Goal: Task Accomplishment & Management: Manage account settings

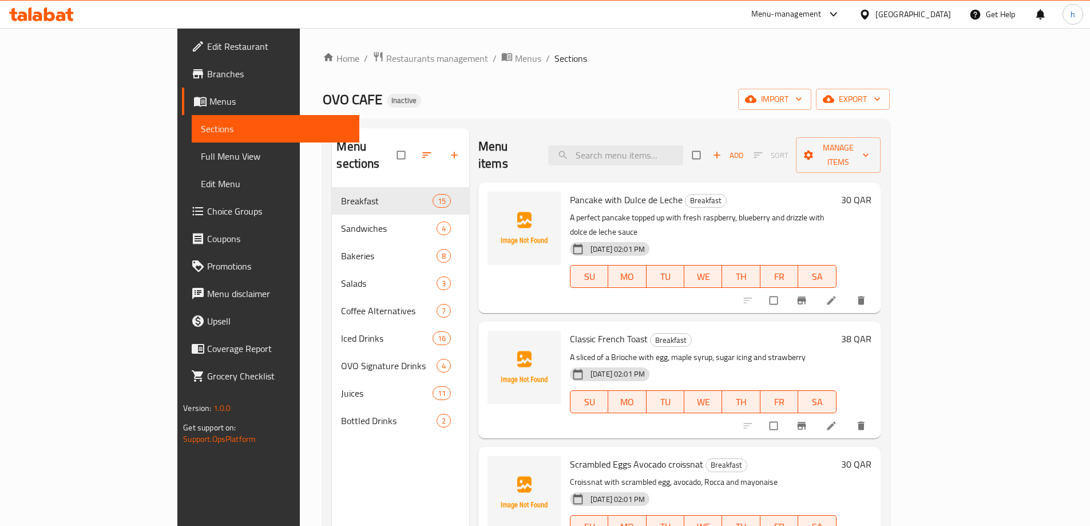
click at [801, 90] on div "OVO CAFE Inactive import export" at bounding box center [606, 99] width 567 height 21
click at [802, 104] on span "import" at bounding box center [774, 99] width 55 height 14
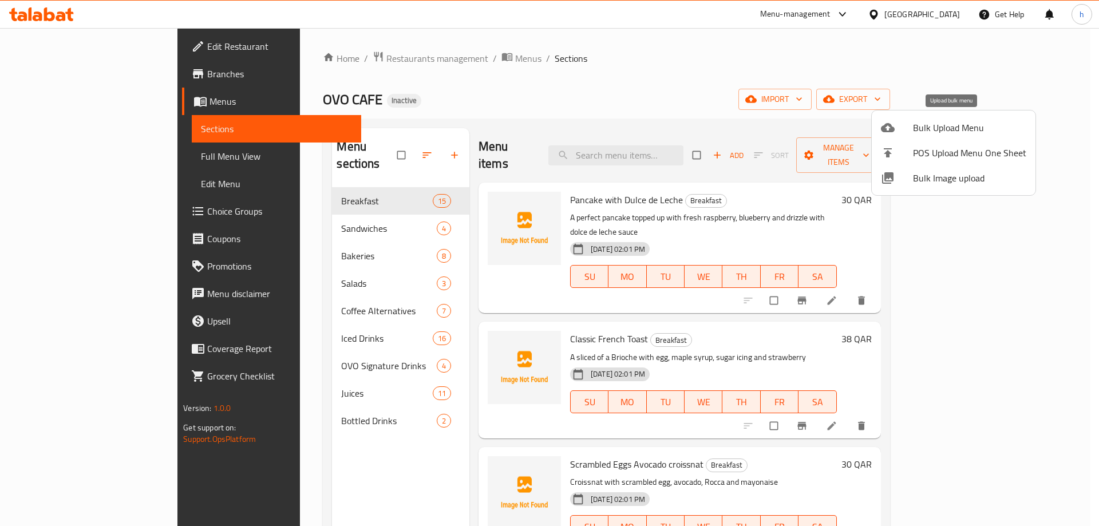
click at [942, 134] on span "Bulk Upload Menu" at bounding box center [969, 128] width 113 height 14
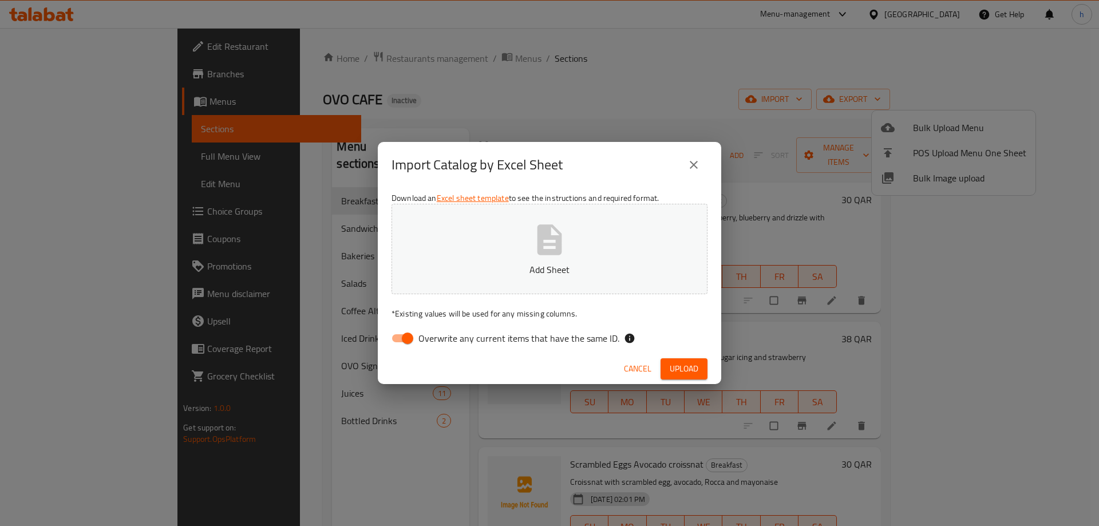
click at [506, 245] on button "Add Sheet" at bounding box center [549, 249] width 316 height 90
click at [399, 343] on input "Overwrite any current items that have the same ID." at bounding box center [407, 338] width 65 height 22
checkbox input "false"
click at [701, 373] on button "Upload" at bounding box center [683, 368] width 47 height 21
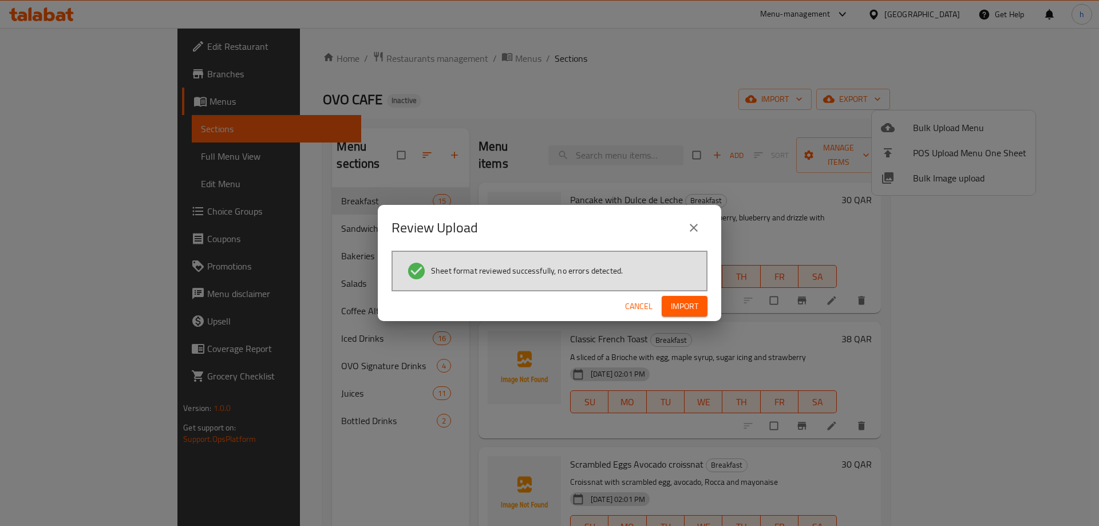
click at [679, 304] on span "Import" at bounding box center [684, 306] width 27 height 14
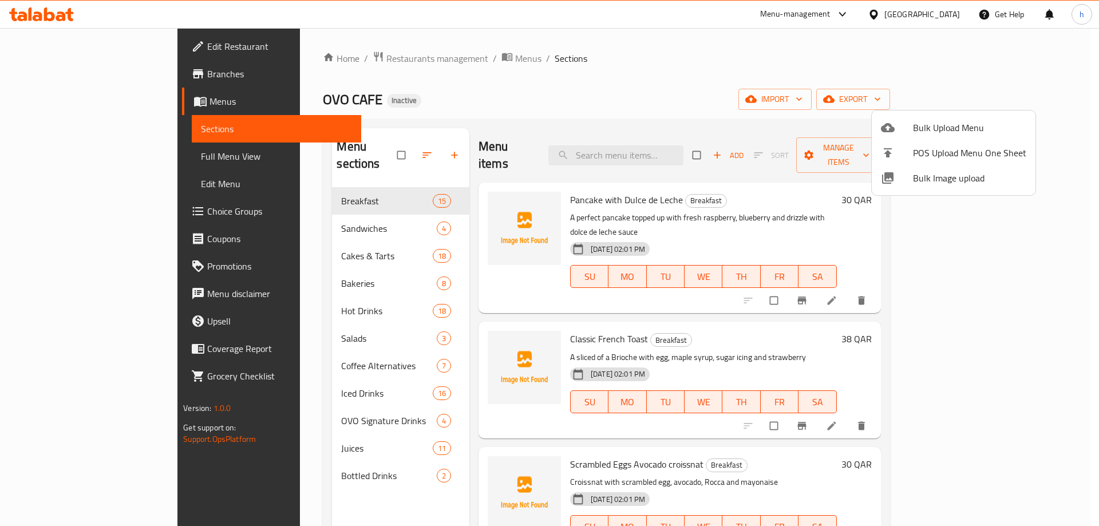
click at [500, 86] on div at bounding box center [549, 263] width 1099 height 526
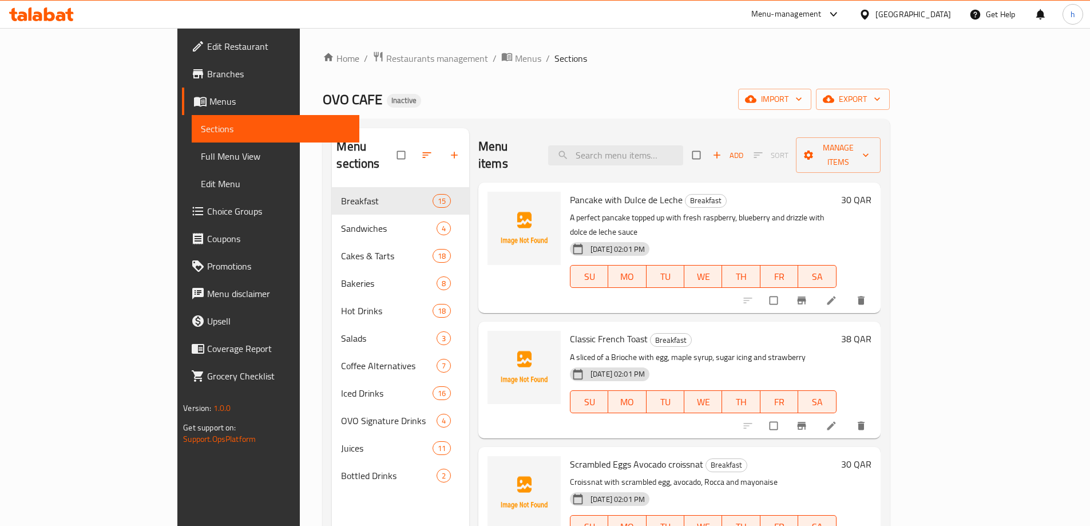
scroll to position [1292, 0]
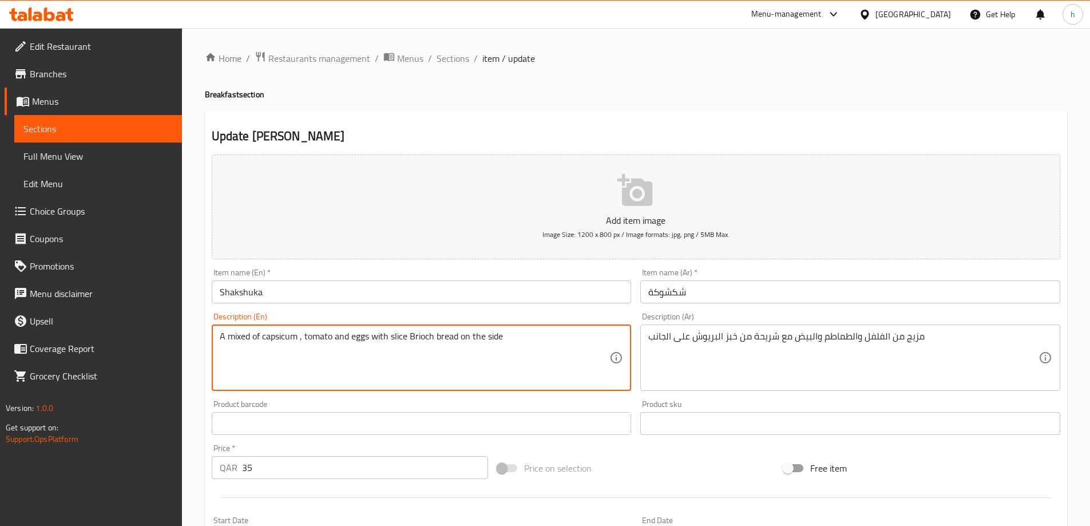
click at [544, 113] on div "Update Shakshuka Add item image Image Size: 1200 x 800 px / Image formats: jpg,…" at bounding box center [636, 444] width 862 height 666
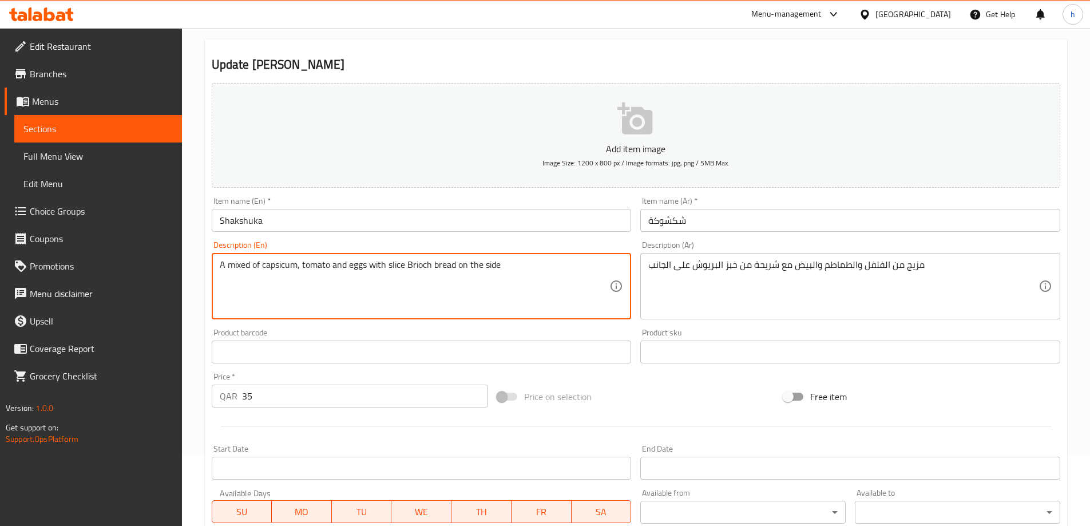
scroll to position [57, 0]
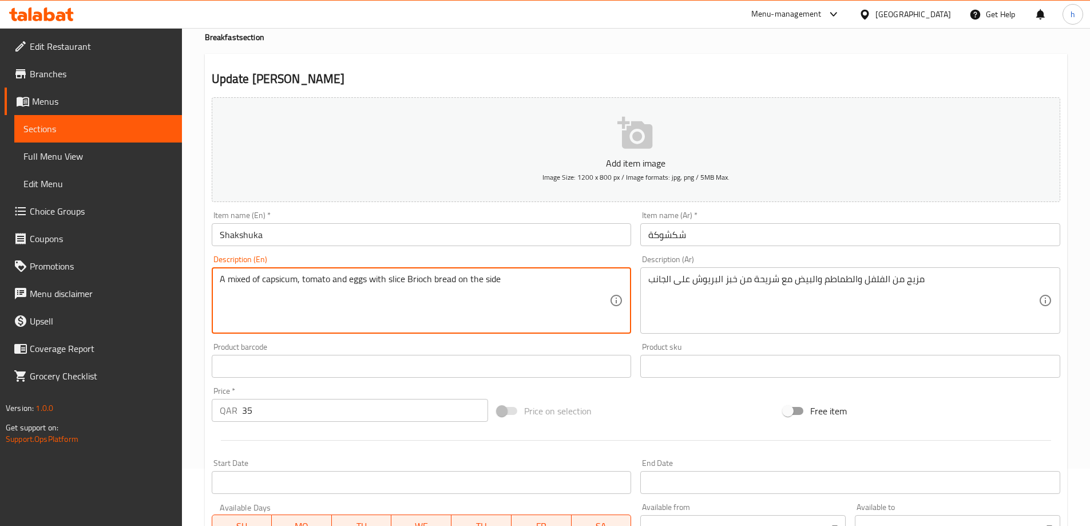
type textarea "A mixed of capsicum, tomato and eggs with slice Brioch bread on the side"
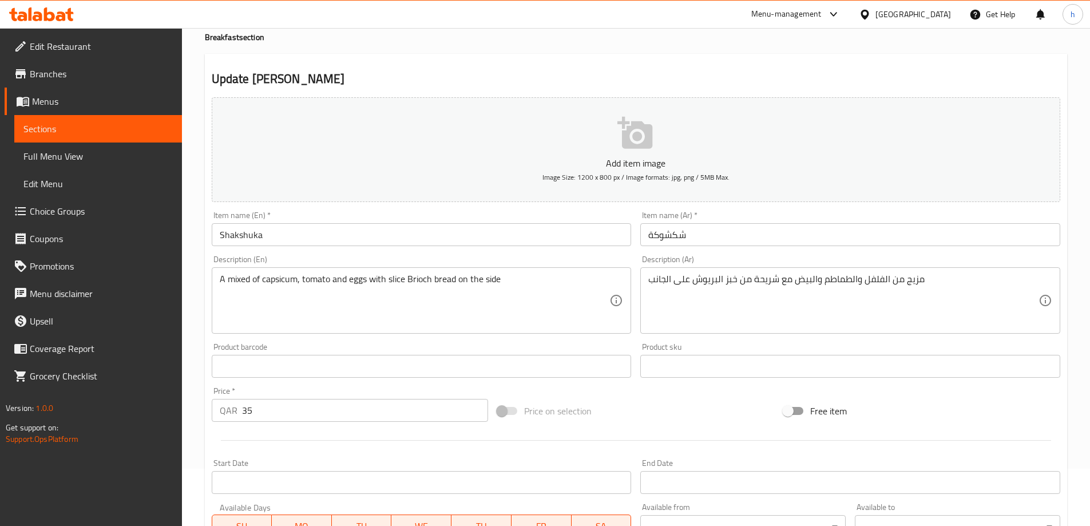
click at [563, 76] on h2 "Update [PERSON_NAME]" at bounding box center [636, 78] width 849 height 17
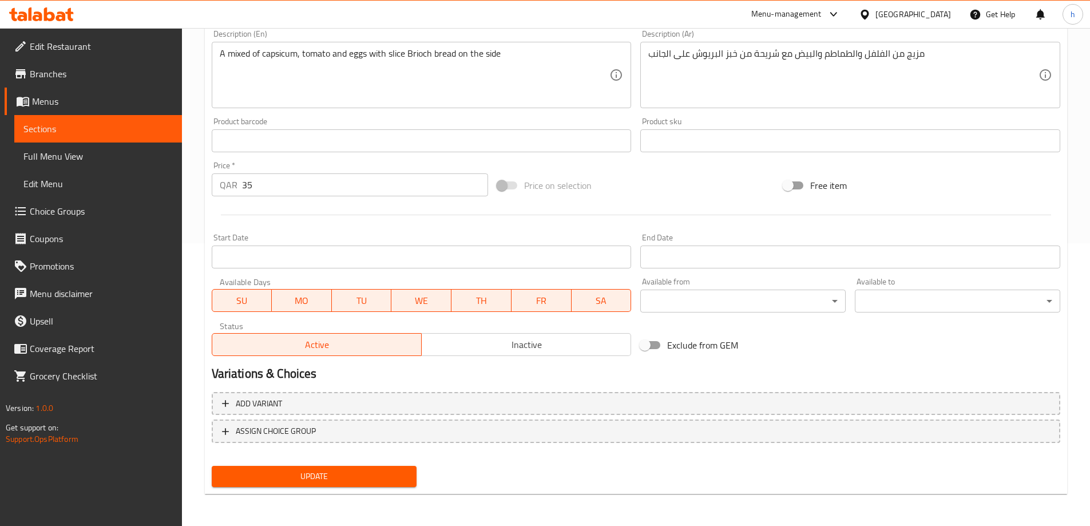
click at [293, 481] on span "Update" at bounding box center [314, 476] width 187 height 14
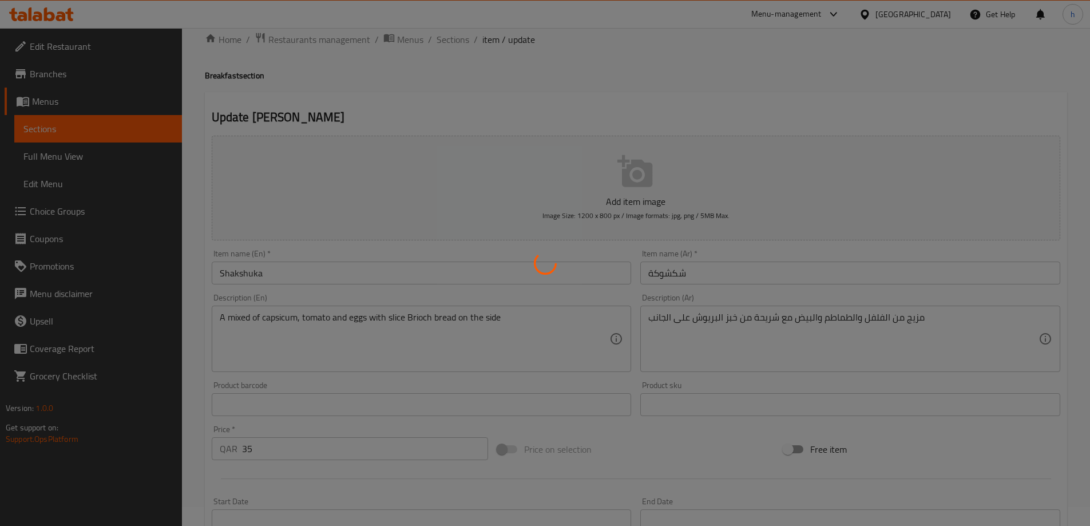
scroll to position [0, 0]
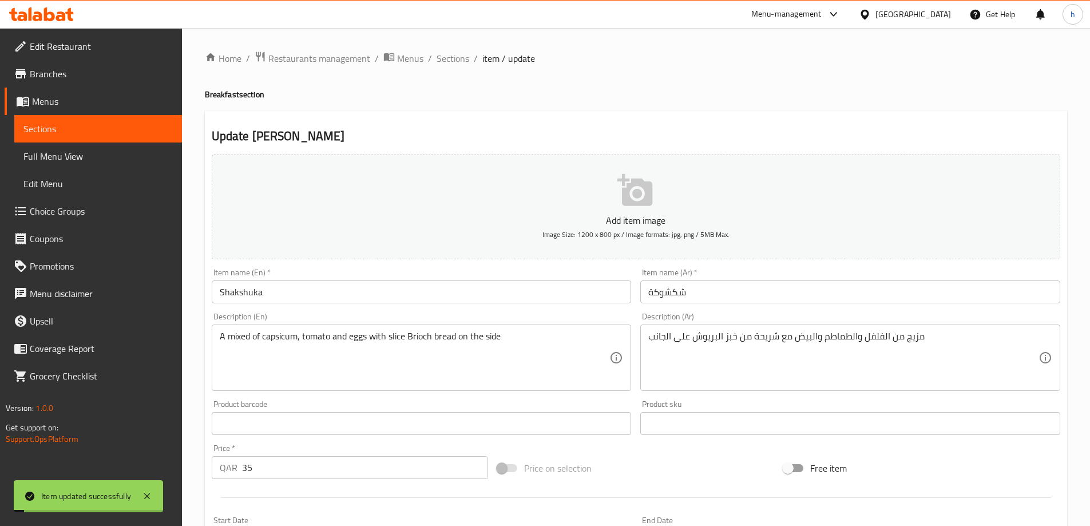
click at [115, 116] on link "Sections" at bounding box center [98, 128] width 168 height 27
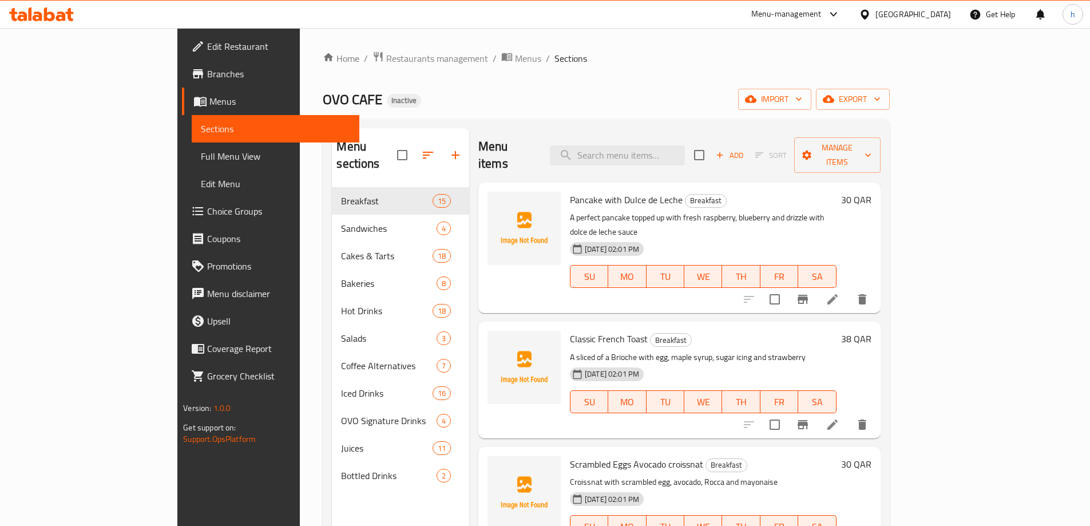
click at [415, 72] on div "Home / Restaurants management / Menus / Sections OVO CAFE Inactive import expor…" at bounding box center [606, 357] width 567 height 612
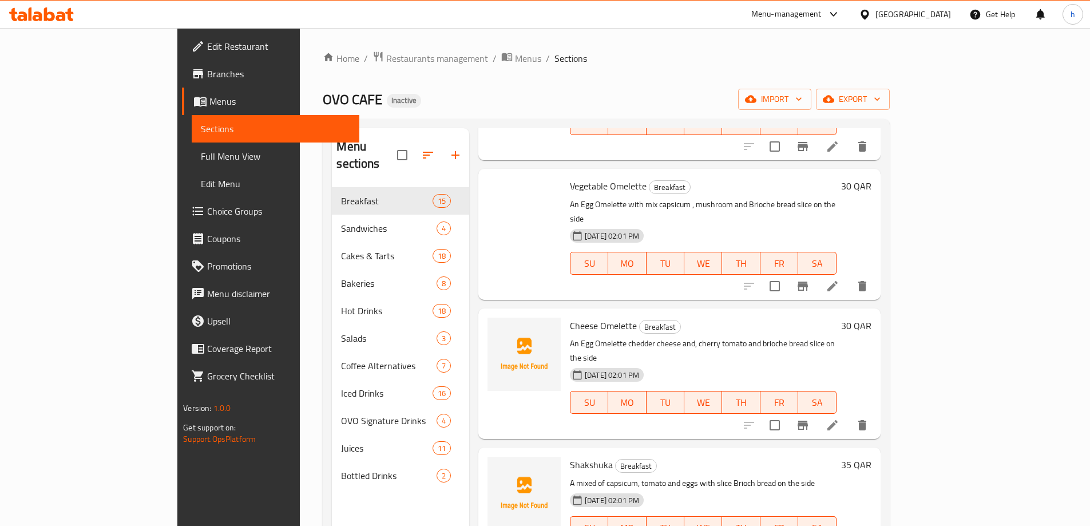
scroll to position [57, 0]
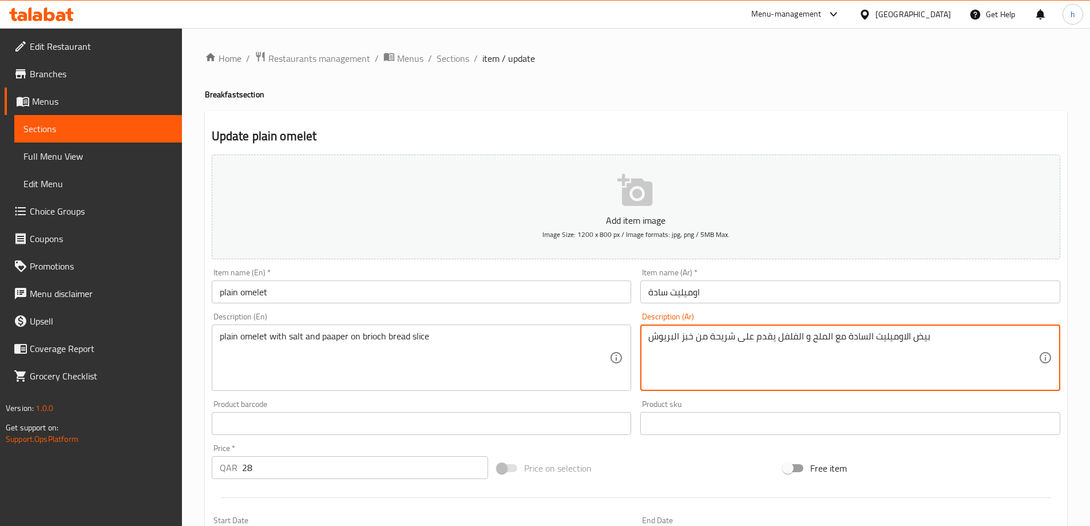
click at [762, 338] on textarea "بيض الاوميليت السادة مع الملح و الفلفل يقدم على شريحة من خبز البريوش" at bounding box center [843, 358] width 390 height 54
type textarea "بيض الاوميليت السادة مع الملح و الفلفل على شريحة من خبز البريوش"
click at [642, 72] on div "Home / Restaurants management / Menus / Sections / item / update Breakfast sect…" at bounding box center [636, 418] width 862 height 735
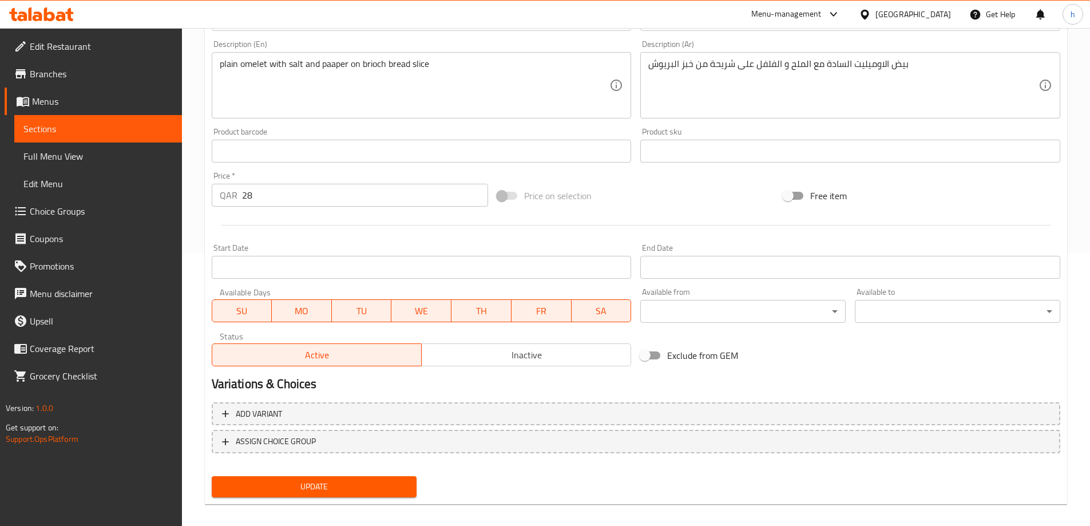
scroll to position [283, 0]
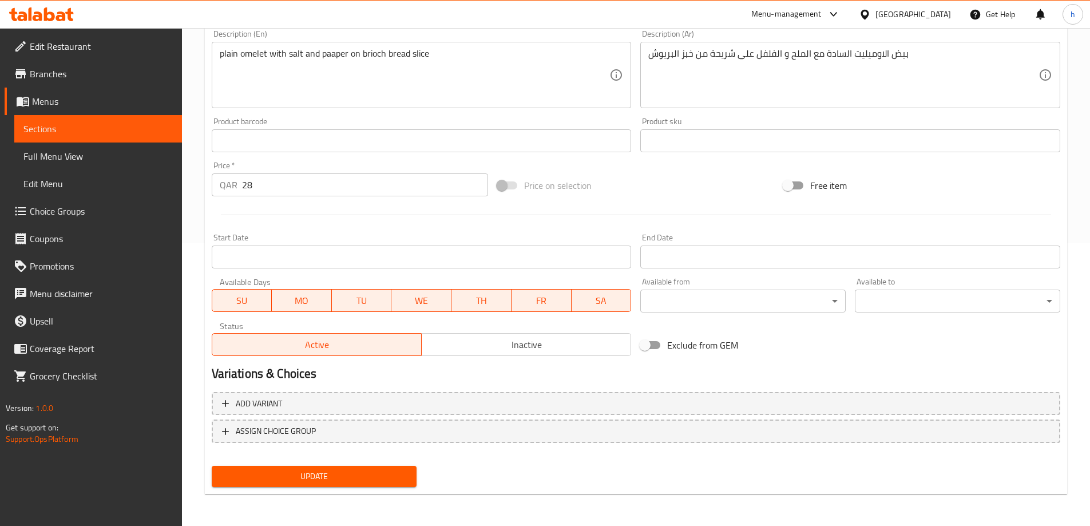
click at [352, 472] on span "Update" at bounding box center [314, 476] width 187 height 14
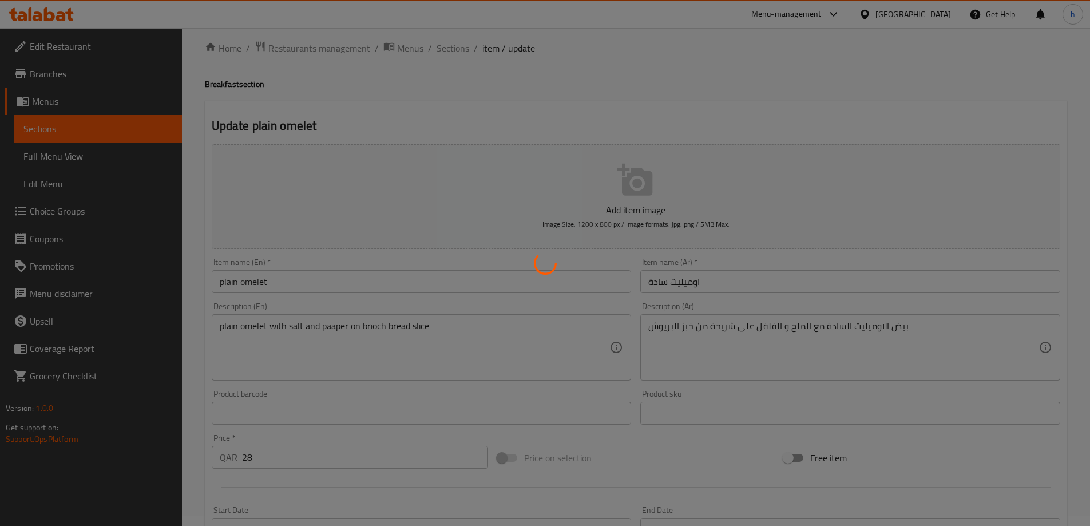
scroll to position [0, 0]
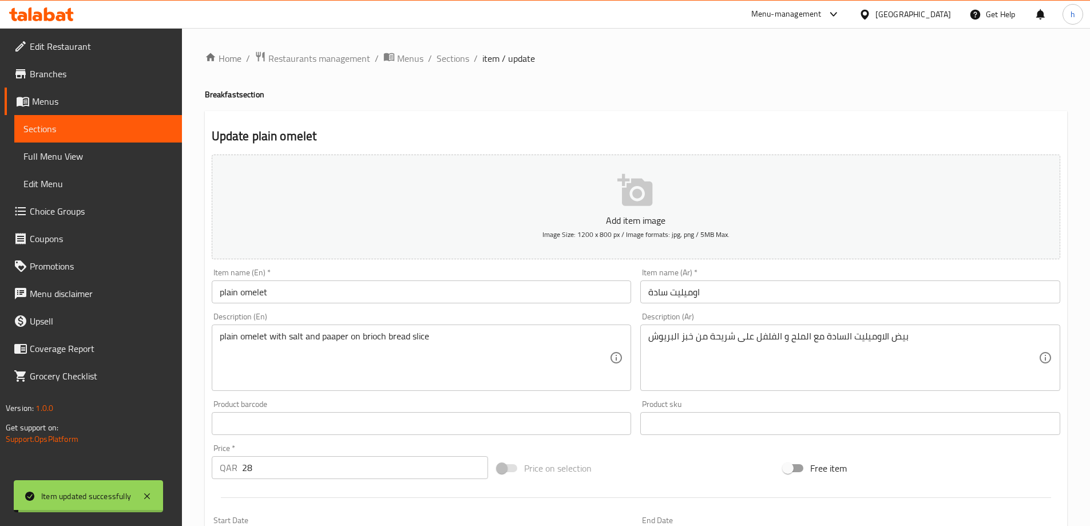
click at [97, 131] on span "Sections" at bounding box center [97, 129] width 149 height 14
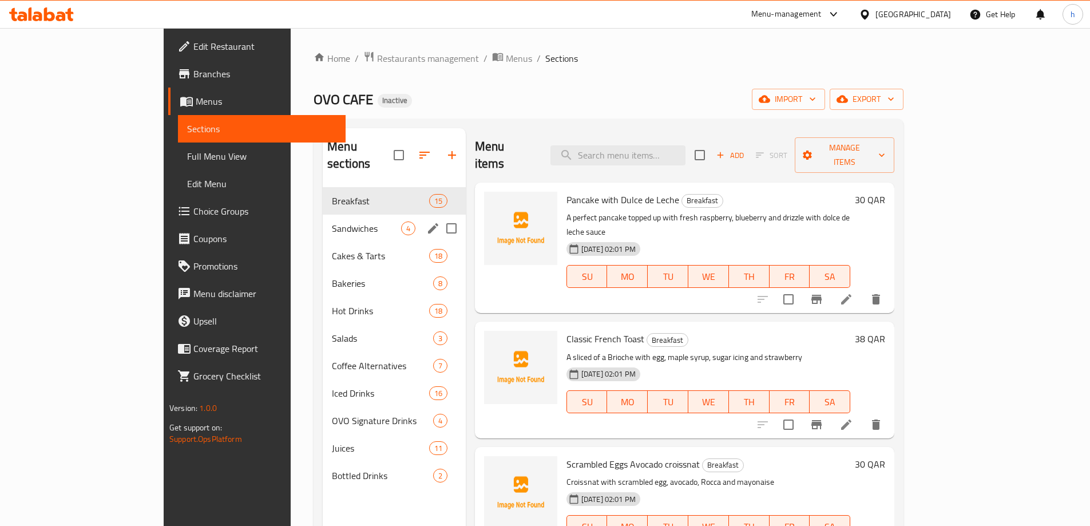
click at [323, 218] on div "Sandwiches 4" at bounding box center [394, 228] width 143 height 27
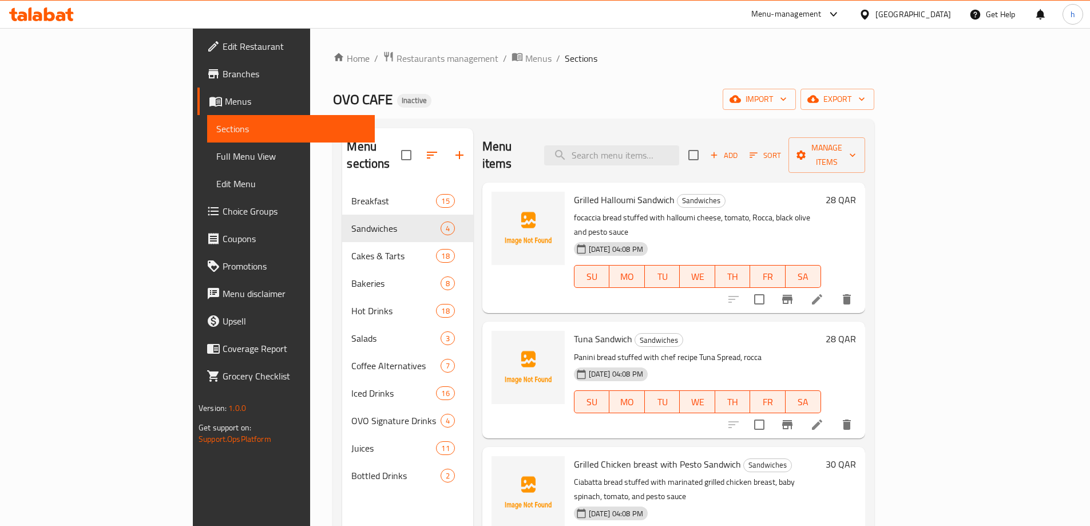
click at [489, 97] on div "OVO CAFE Inactive import export" at bounding box center [603, 99] width 541 height 21
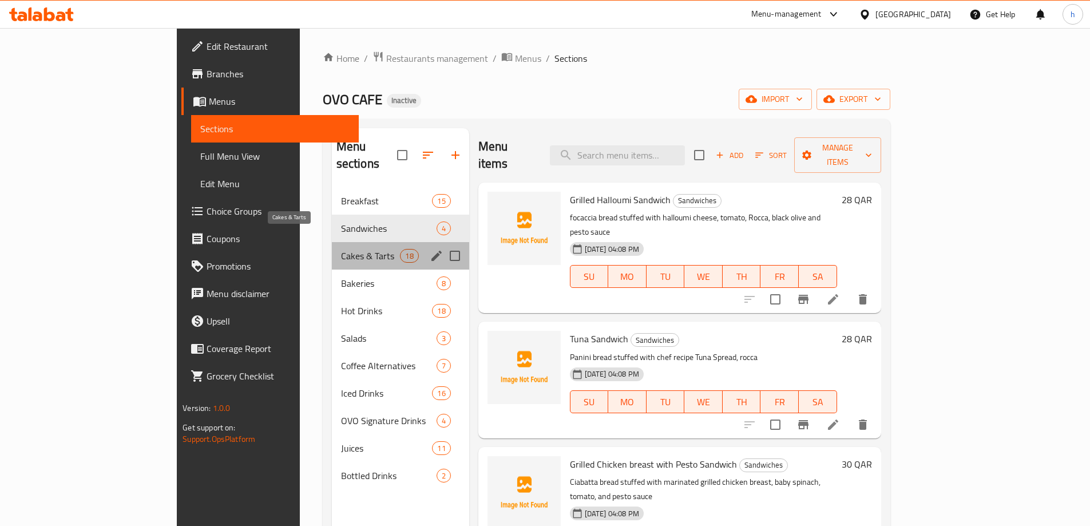
click at [341, 249] on span "Cakes & Tarts" at bounding box center [371, 256] width 60 height 14
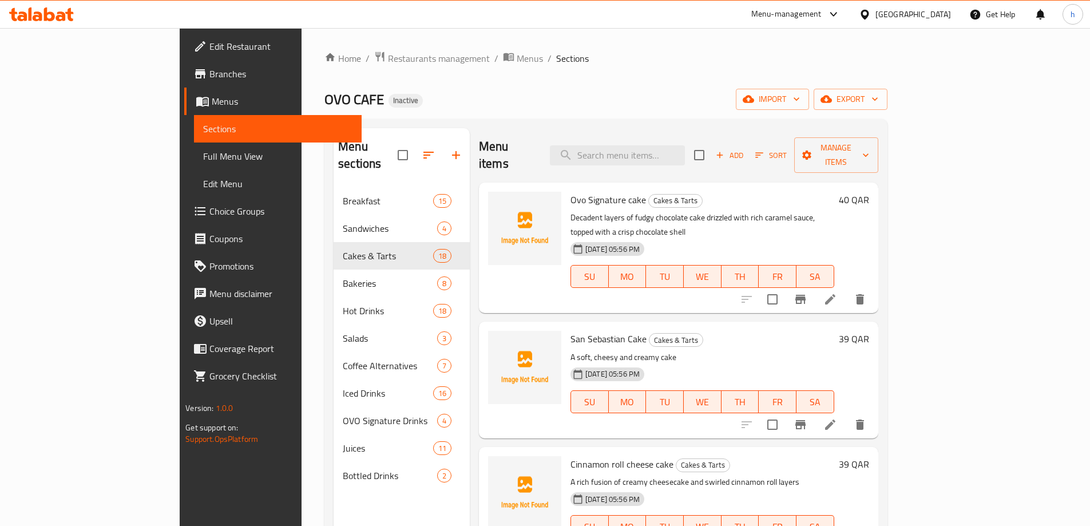
scroll to position [667, 0]
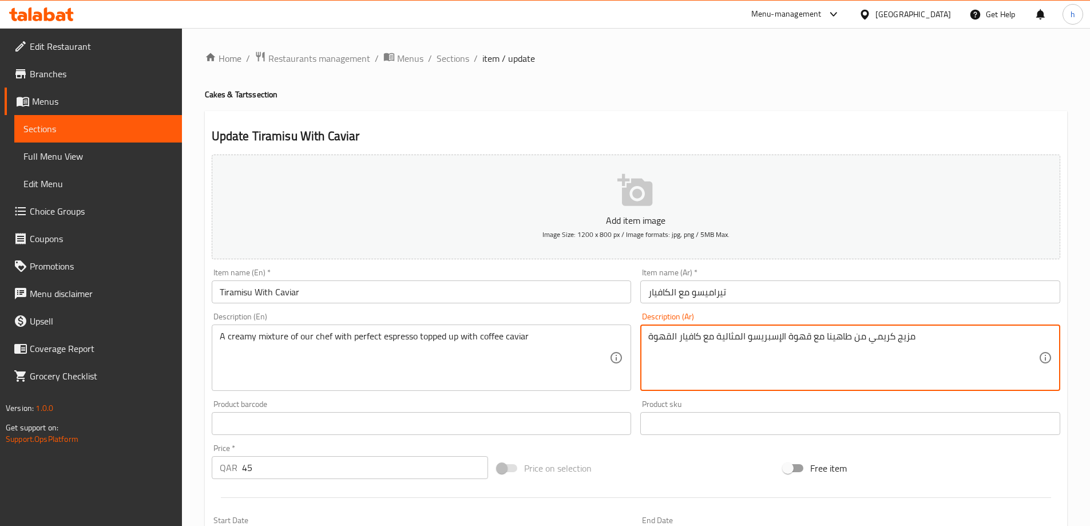
click at [707, 340] on textarea "مزيج كريمي من طاهينا مع قهوة الإسبريسو المثالية مع كافيار القهوة" at bounding box center [843, 358] width 390 height 54
type textarea "مزيج كريمي من طاهينا مع قهوة الإسبريسو المثالية مغطاه بكافيار القهوة"
click at [652, 114] on div "Update Tiramisu With Caviar Add item image Image Size: 1200 x 800 px / Image fo…" at bounding box center [636, 444] width 862 height 666
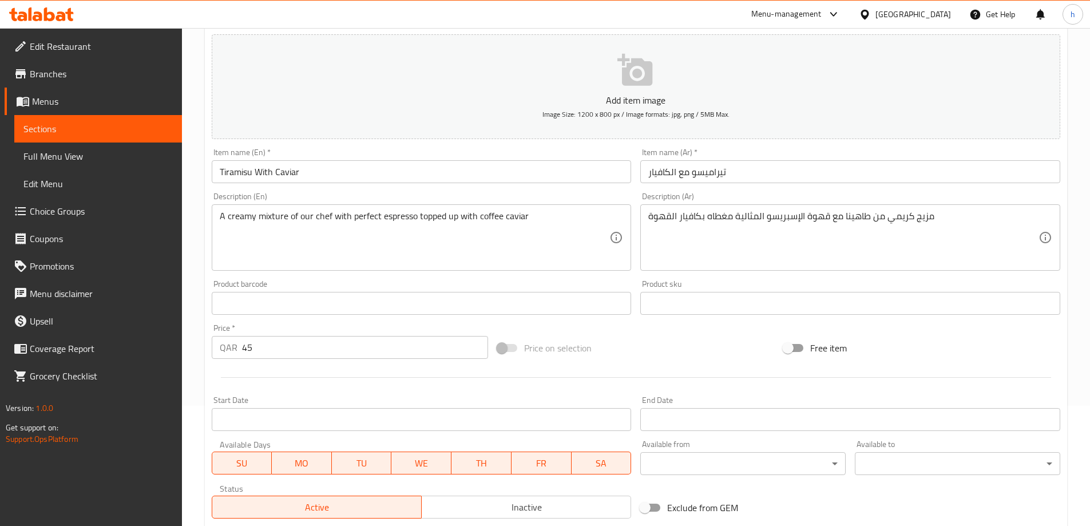
scroll to position [283, 0]
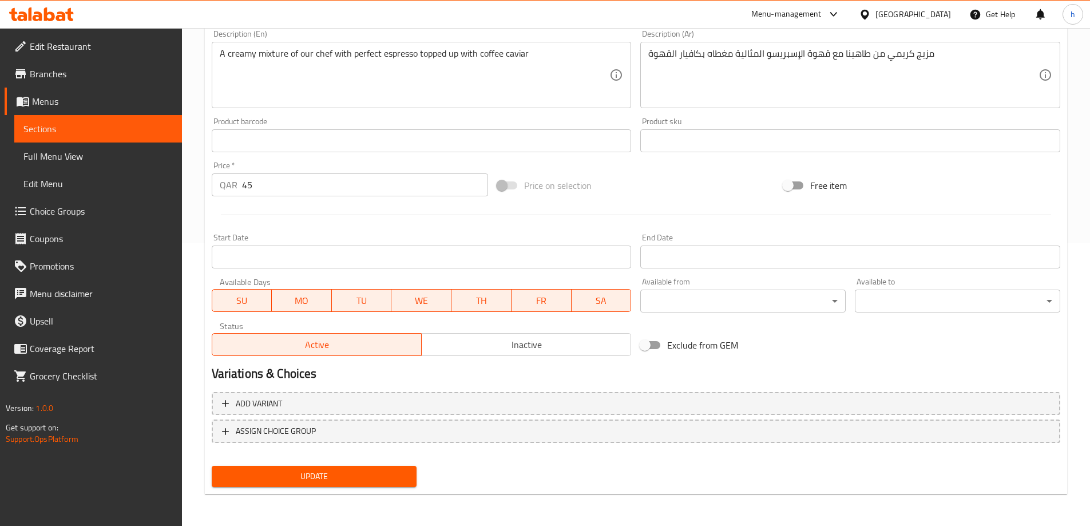
click at [370, 473] on span "Update" at bounding box center [314, 476] width 187 height 14
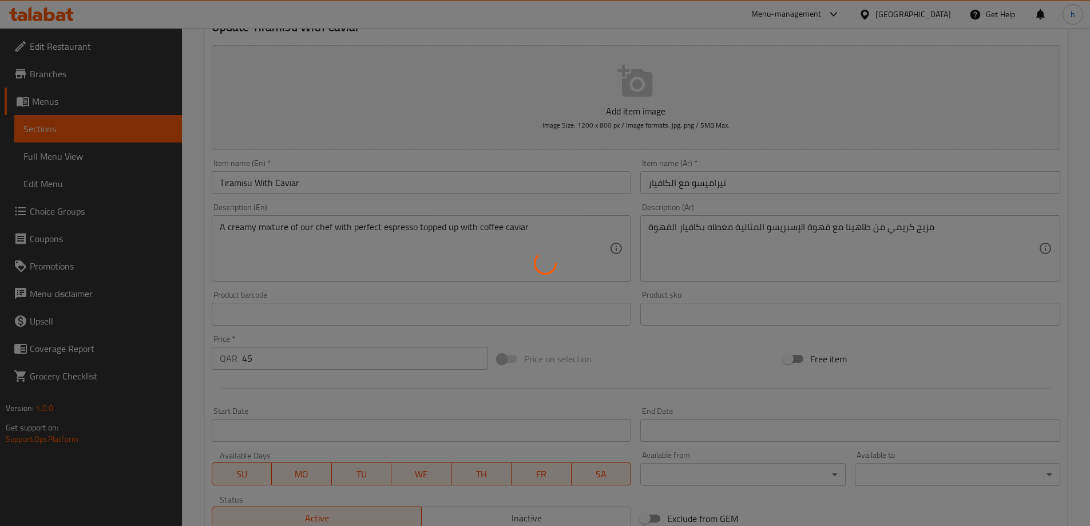
scroll to position [0, 0]
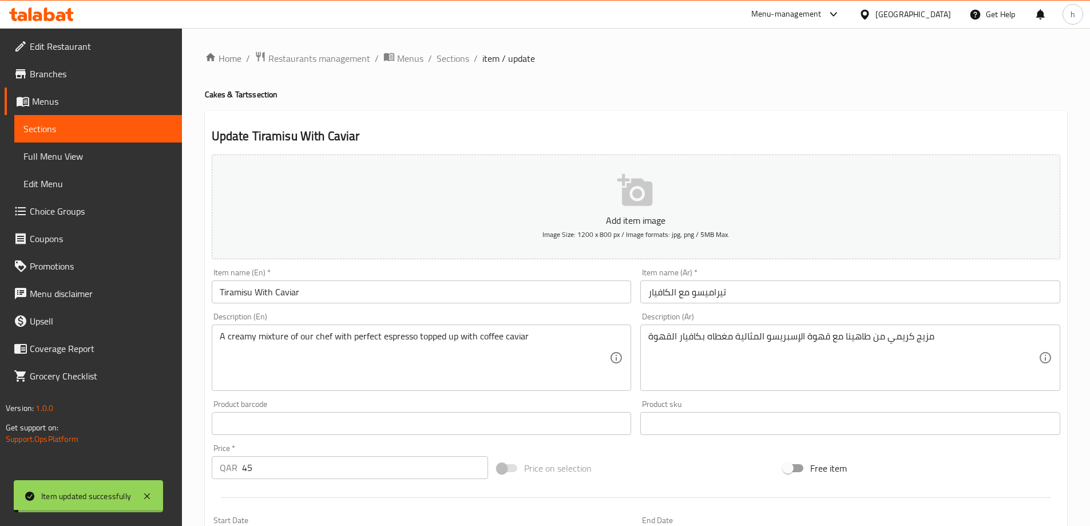
click at [122, 120] on link "Sections" at bounding box center [98, 128] width 168 height 27
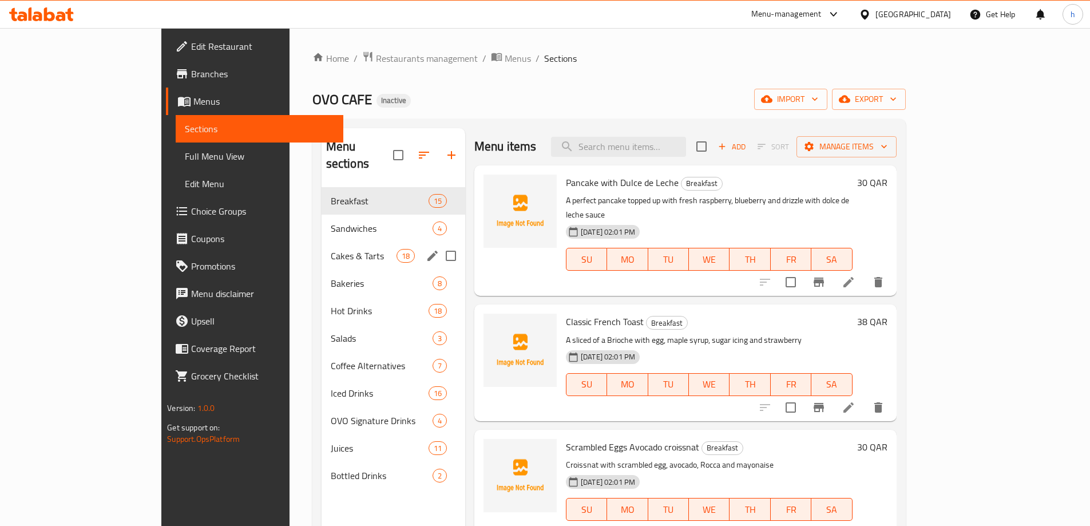
click at [322, 246] on div "Cakes & Tarts 18" at bounding box center [394, 255] width 144 height 27
click at [469, 100] on div "OVO CAFE Inactive import export" at bounding box center [608, 99] width 593 height 21
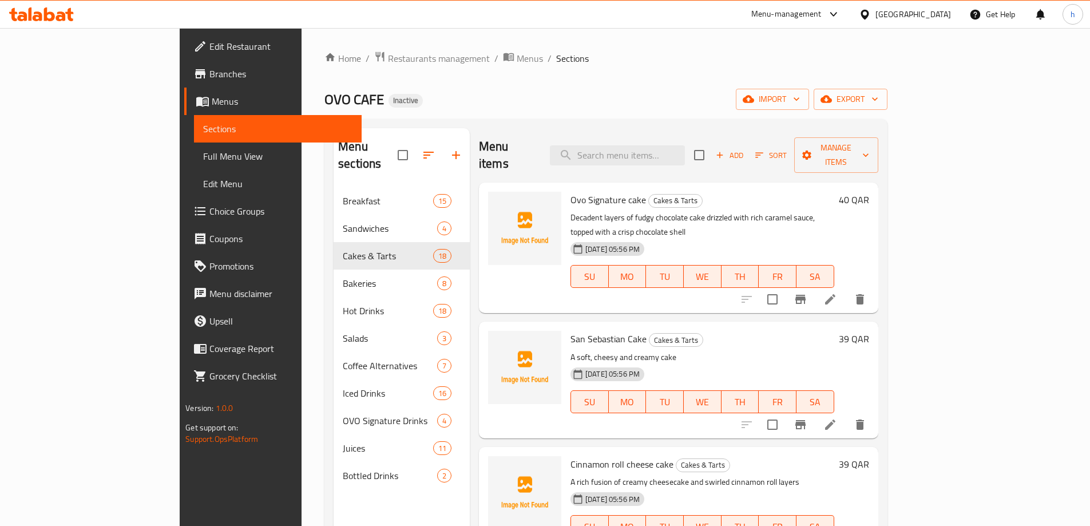
scroll to position [160, 0]
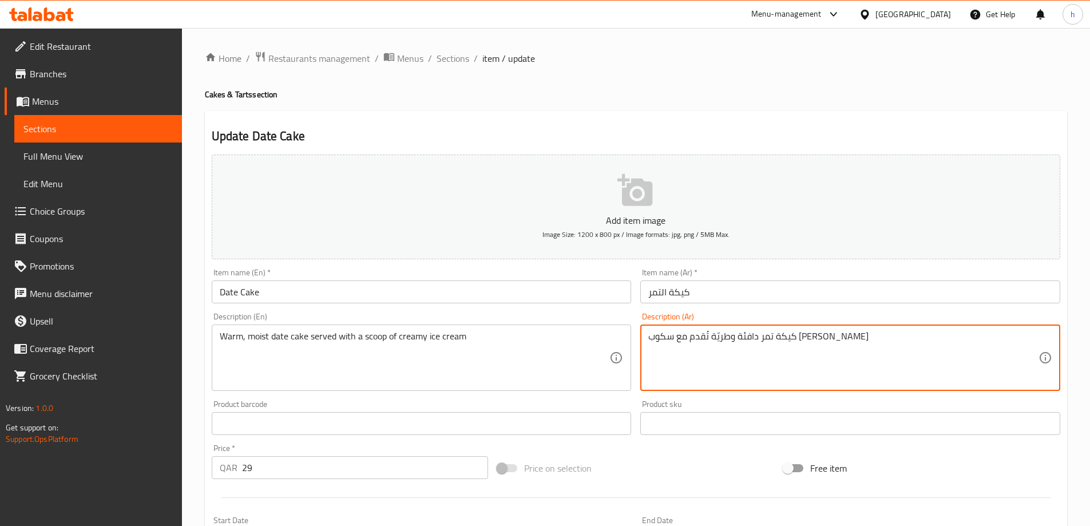
click at [457, 128] on h2 "Update Date Cake" at bounding box center [636, 136] width 849 height 17
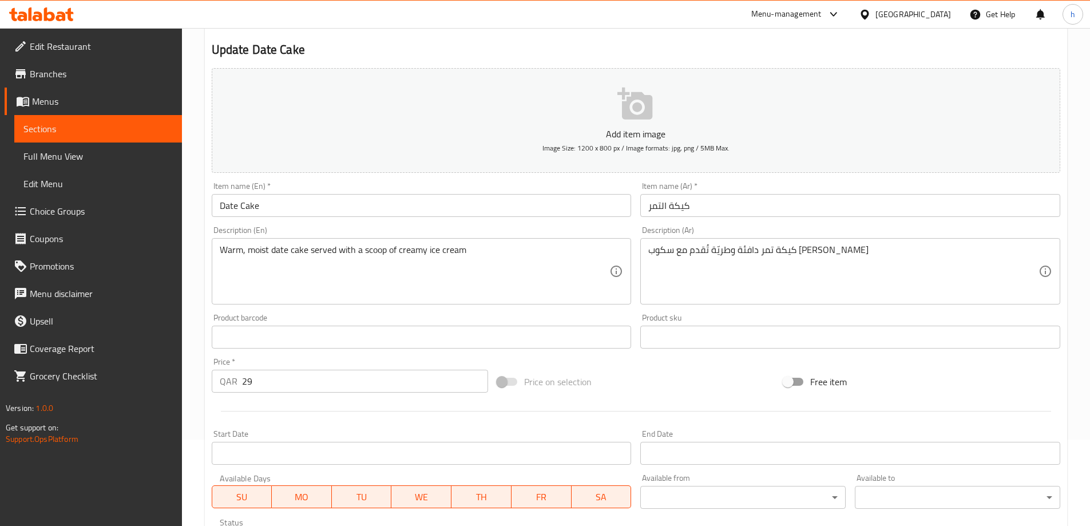
scroll to position [172, 0]
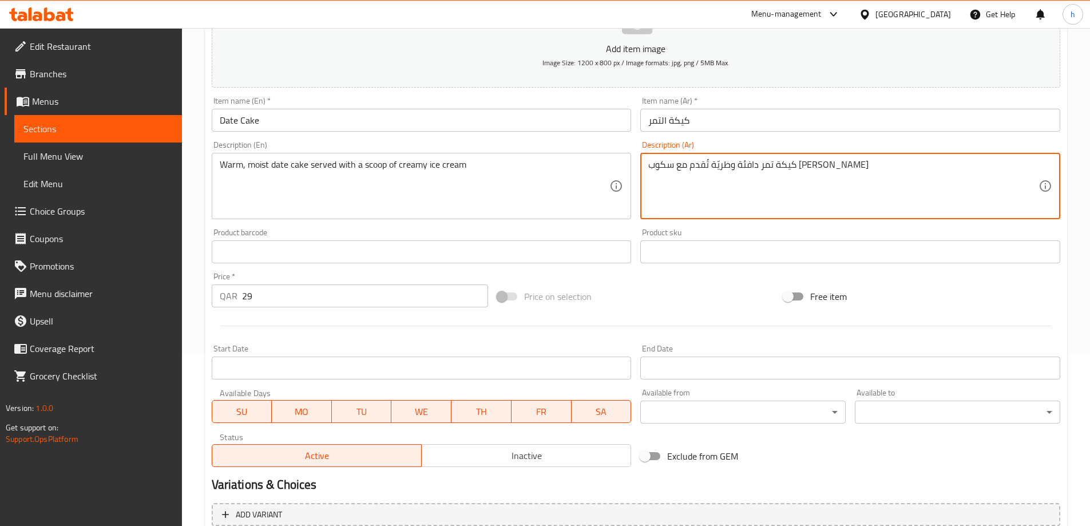
click at [660, 168] on textarea "كيكة تمر دافئة وطريّة تُقدم مع سكوب [PERSON_NAME]" at bounding box center [843, 186] width 390 height 54
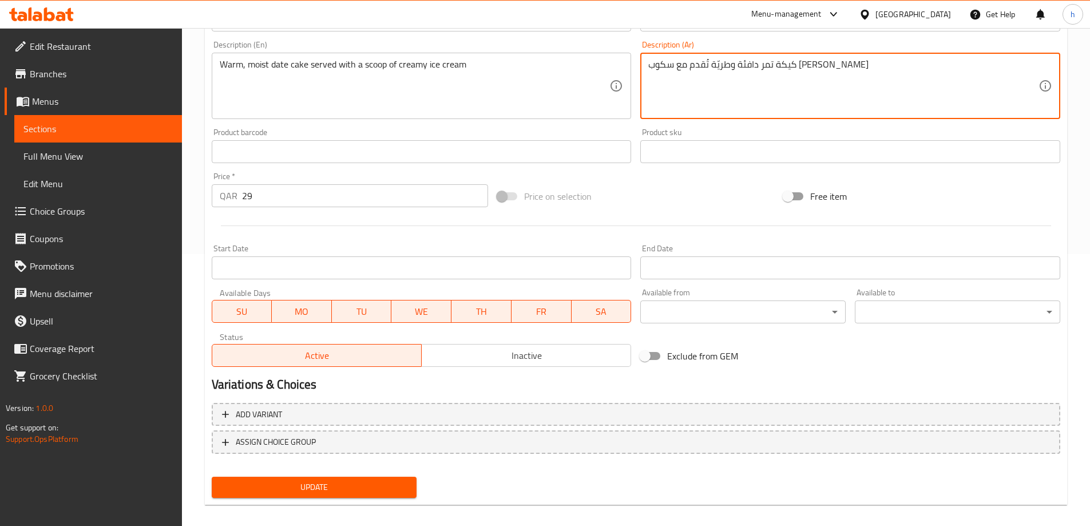
scroll to position [283, 0]
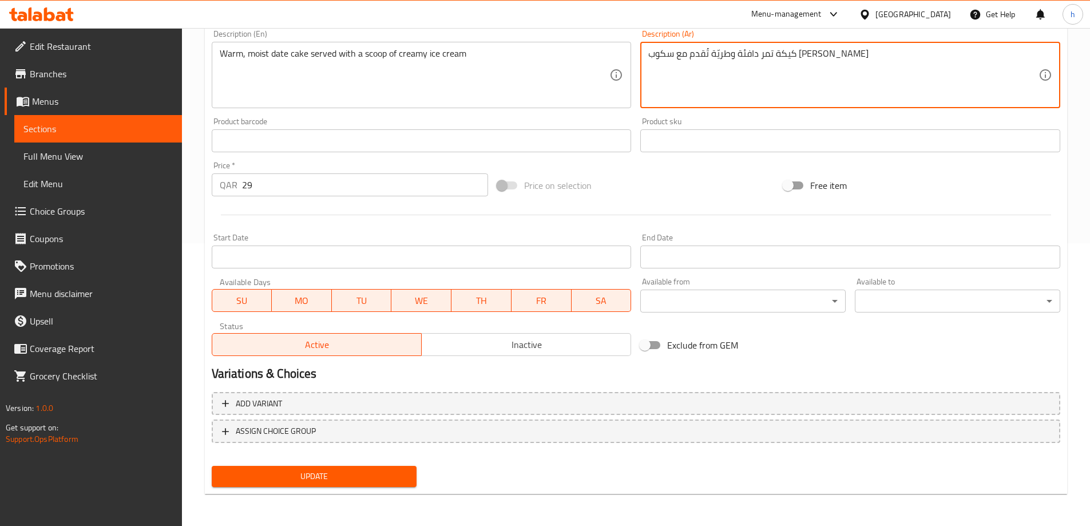
type textarea "كيكة تمر دافئة وطريّة تُقدم مع سكوب [PERSON_NAME]"
click at [383, 477] on span "Update" at bounding box center [314, 476] width 187 height 14
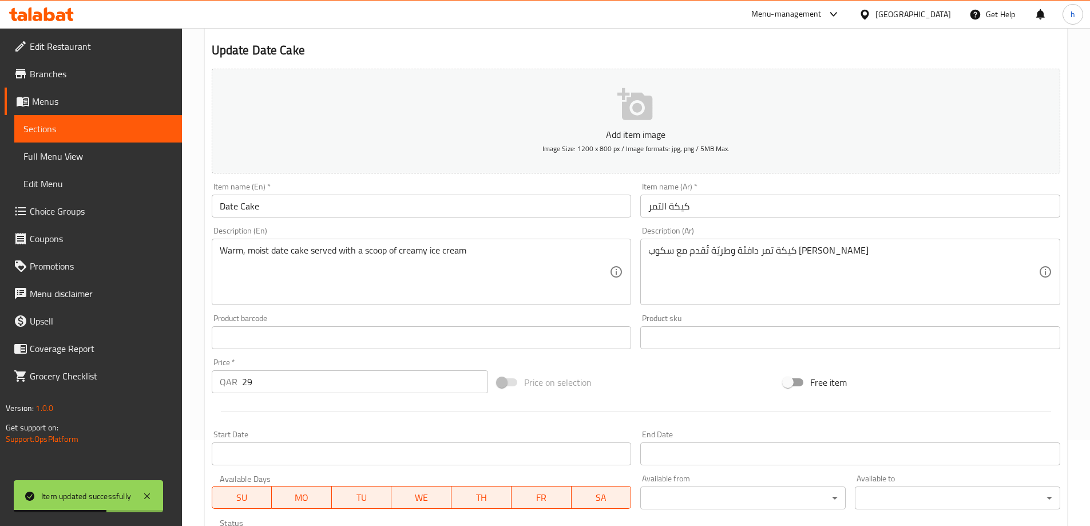
scroll to position [0, 0]
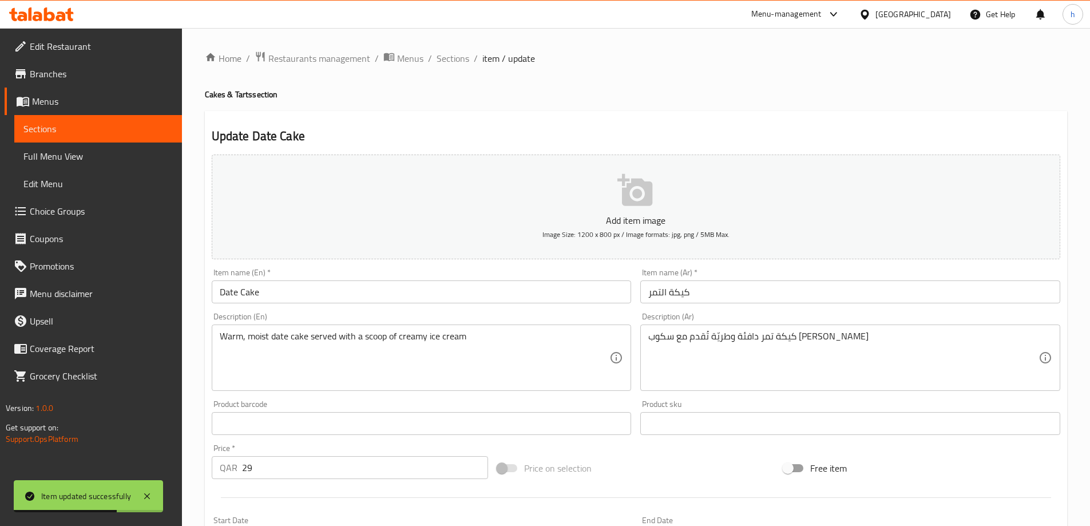
click at [116, 122] on span "Sections" at bounding box center [97, 129] width 149 height 14
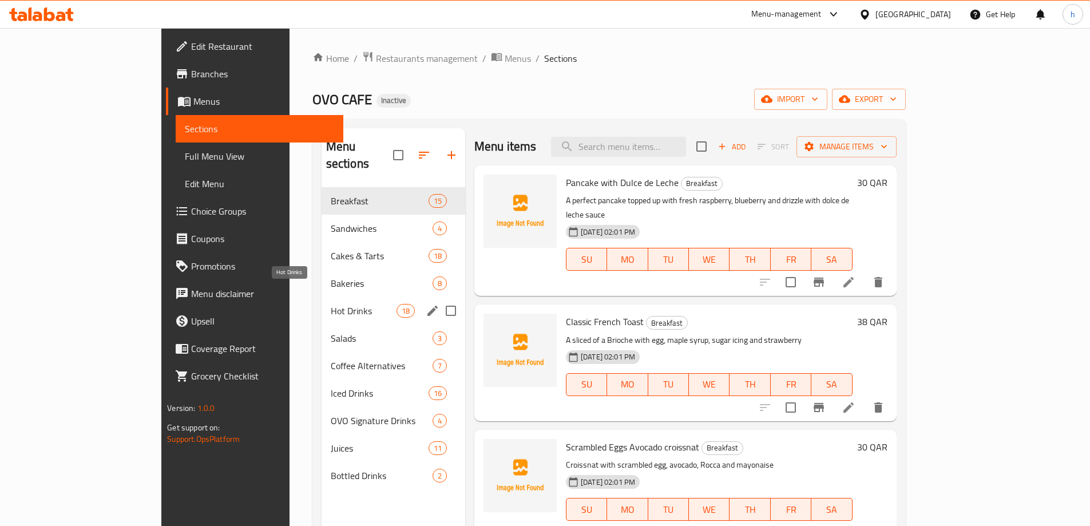
drag, startPoint x: 295, startPoint y: 295, endPoint x: 664, endPoint y: 109, distance: 413.3
click at [331, 304] on span "Hot Drinks" at bounding box center [364, 311] width 66 height 14
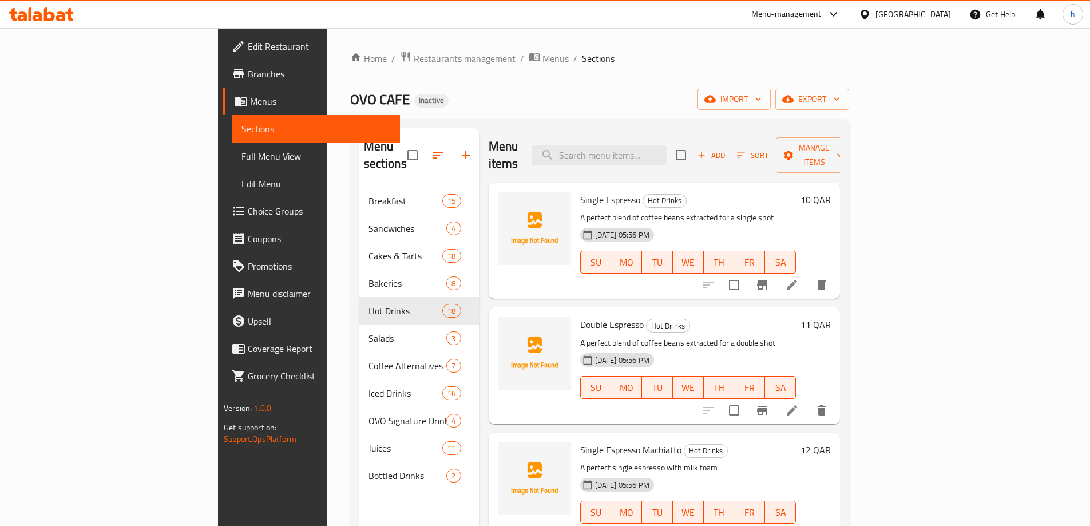
click at [808, 400] on li at bounding box center [792, 410] width 32 height 21
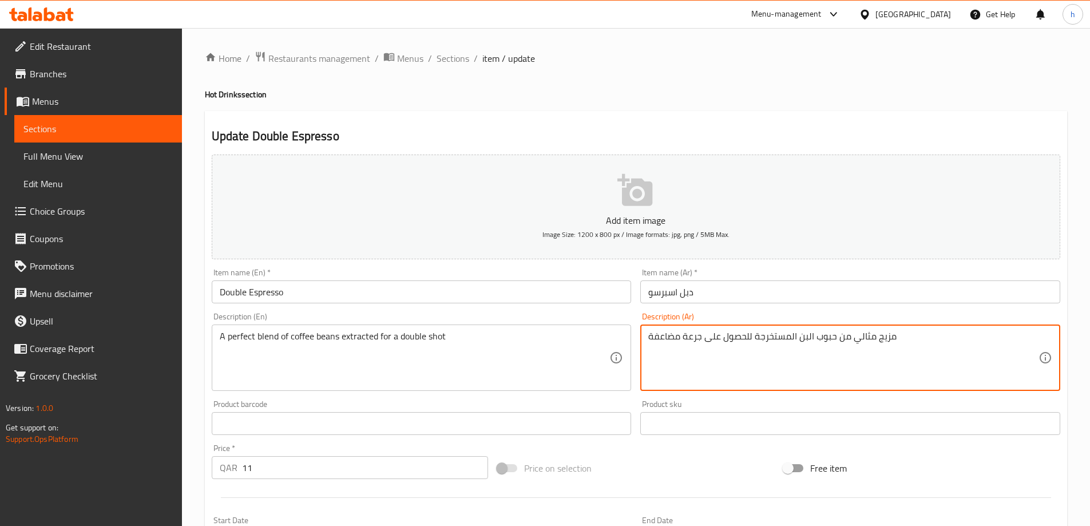
drag, startPoint x: 701, startPoint y: 339, endPoint x: 750, endPoint y: 362, distance: 54.3
type textarea "مزيج مثالي من حبوب البن المستخرجة لجرعة مضاعفة"
click at [587, 87] on div "Home / Restaurants management / Menus / Sections / item / update Hot Drinks sec…" at bounding box center [636, 418] width 862 height 735
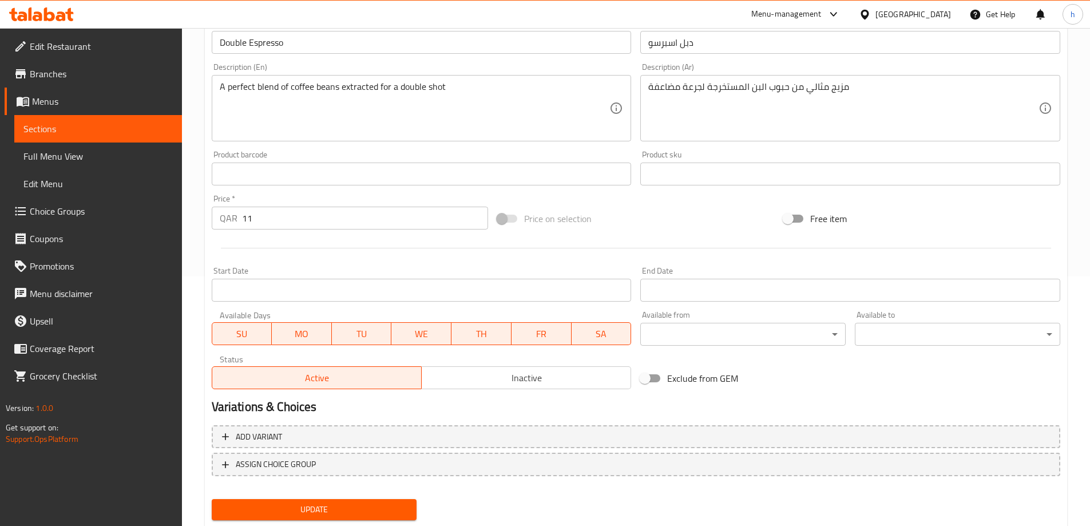
scroll to position [283, 0]
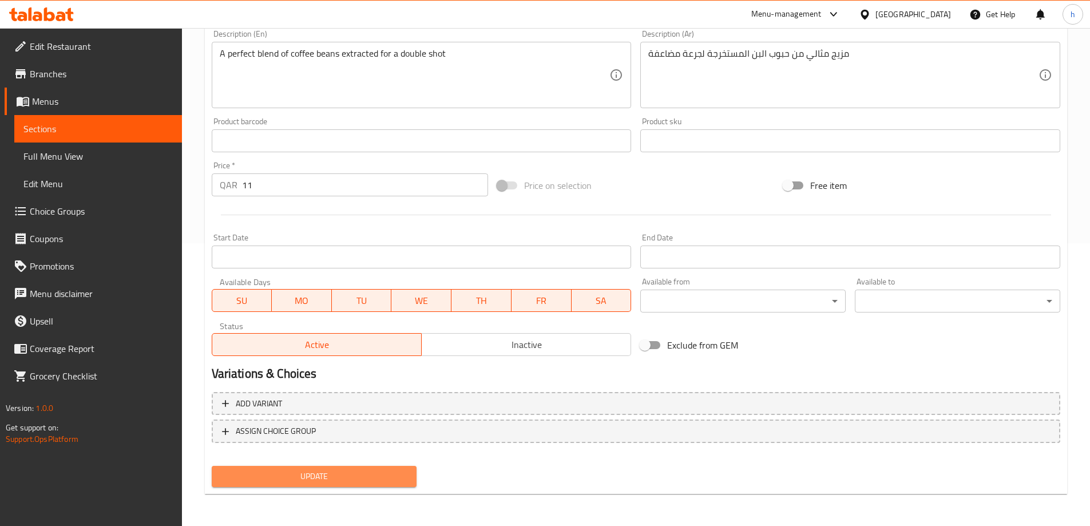
click at [367, 477] on span "Update" at bounding box center [314, 476] width 187 height 14
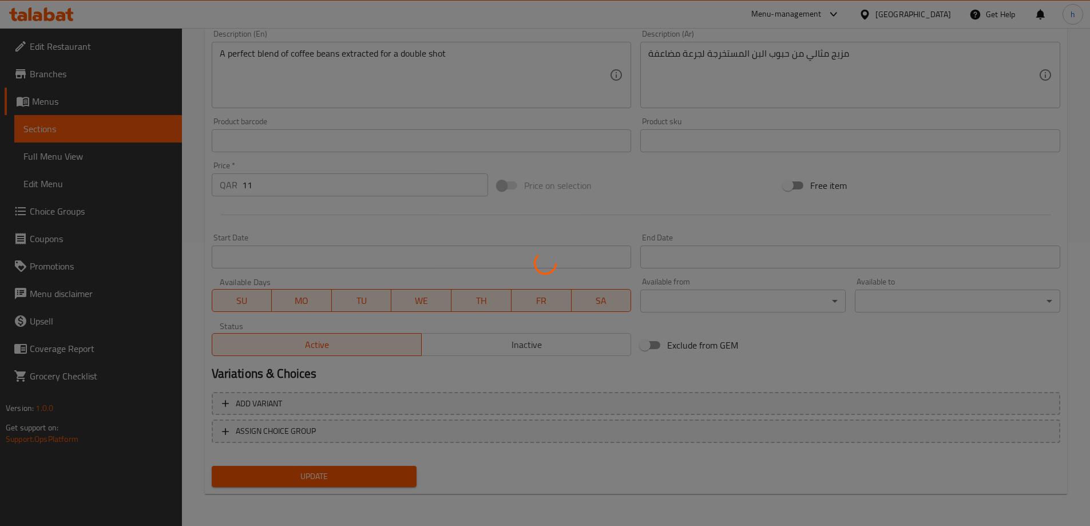
scroll to position [0, 0]
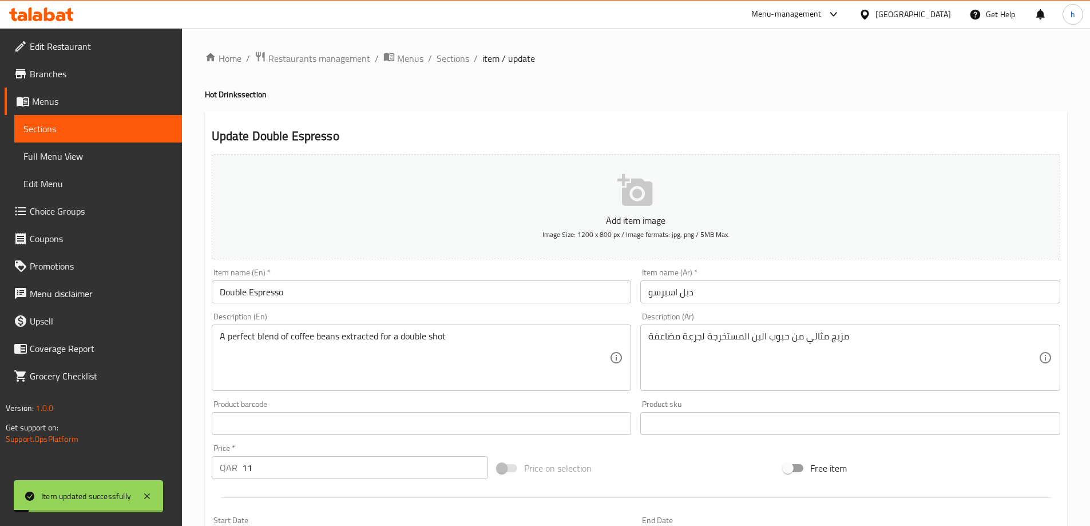
click at [110, 132] on span "Sections" at bounding box center [97, 129] width 149 height 14
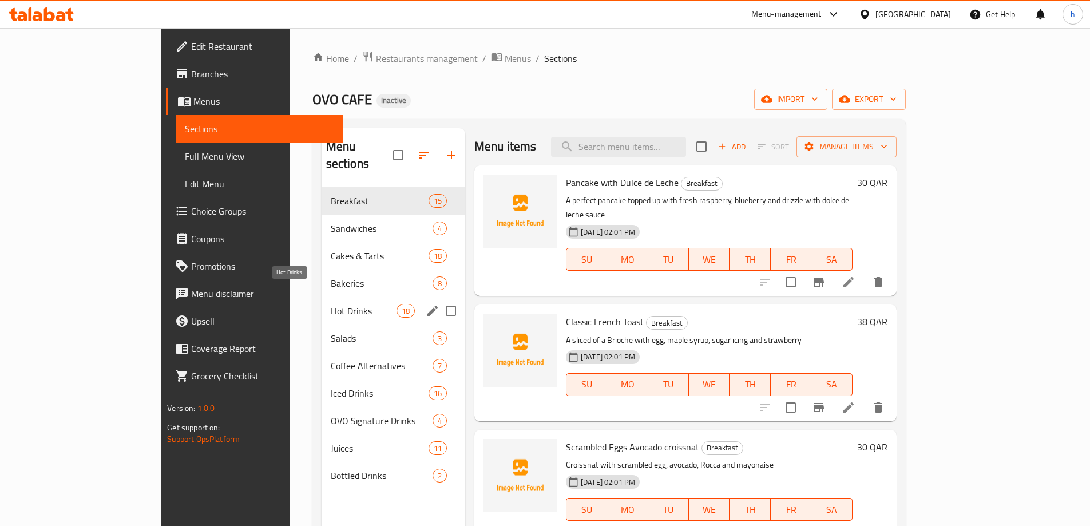
click at [331, 304] on span "Hot Drinks" at bounding box center [364, 311] width 66 height 14
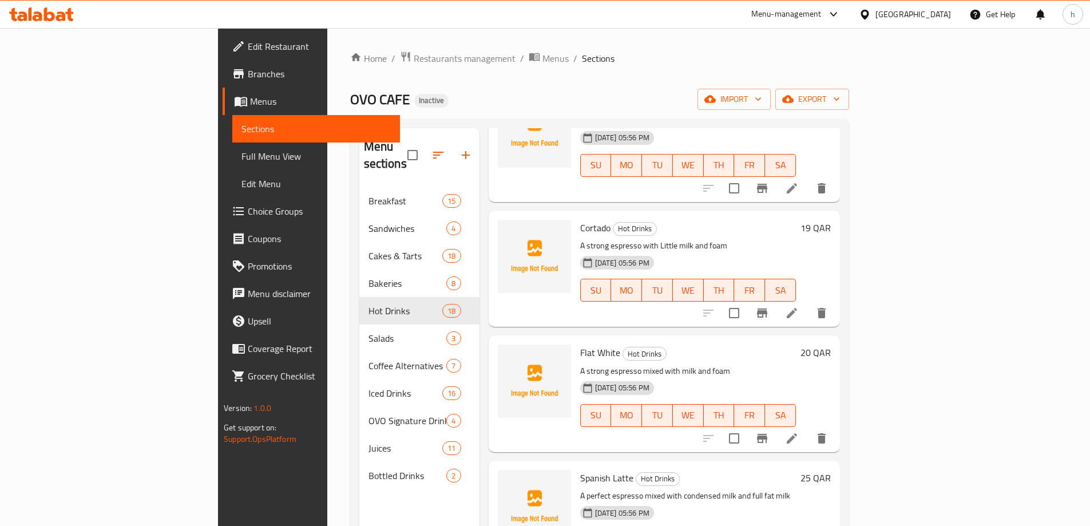
scroll to position [1030, 0]
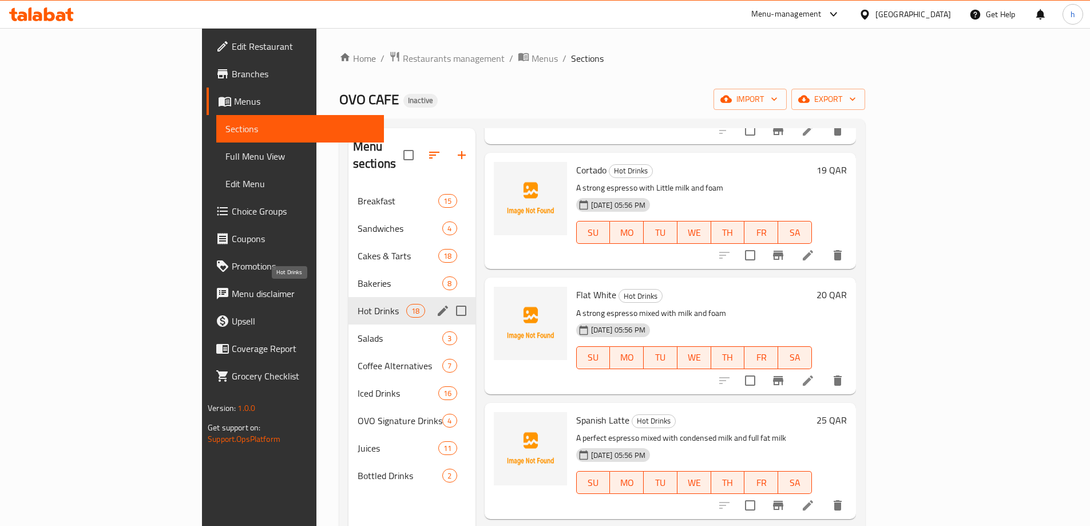
click at [358, 304] on span "Hot Drinks" at bounding box center [382, 311] width 49 height 14
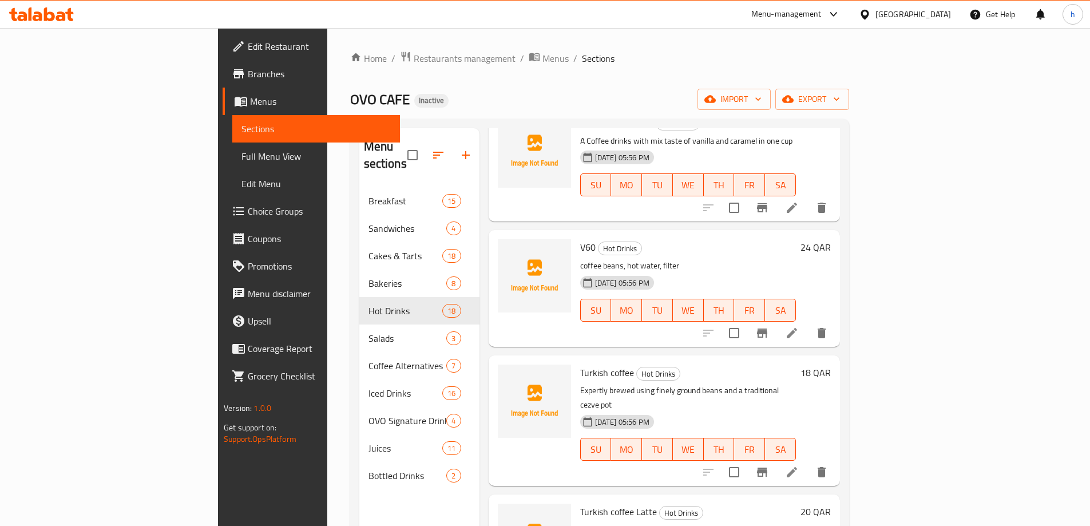
scroll to position [1753, 0]
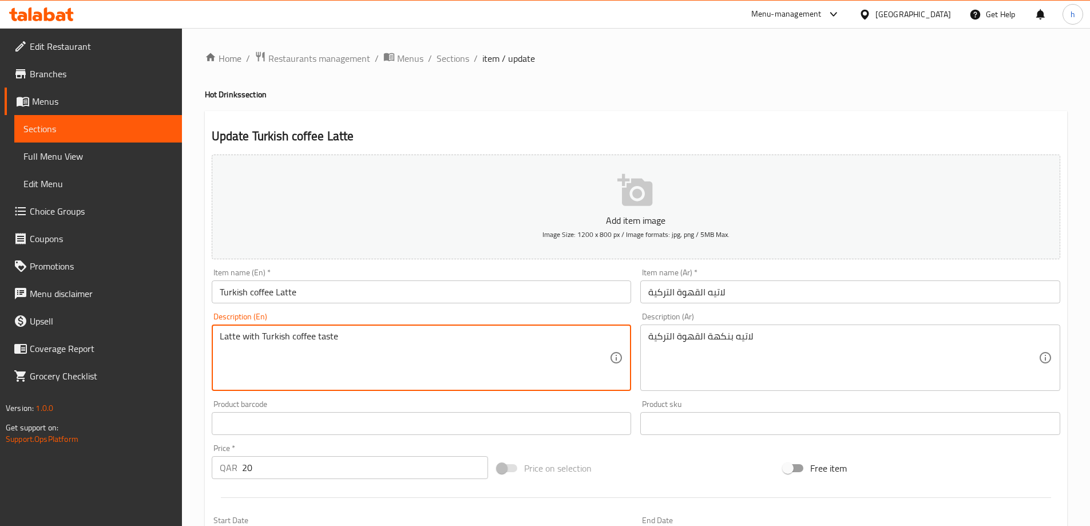
click at [306, 332] on textarea "Latte with Turkish coffee taste" at bounding box center [415, 358] width 390 height 54
paste textarea "espresso, steamed milk and layer of foam"
type textarea "espresso, steamed milk and layer of foam"
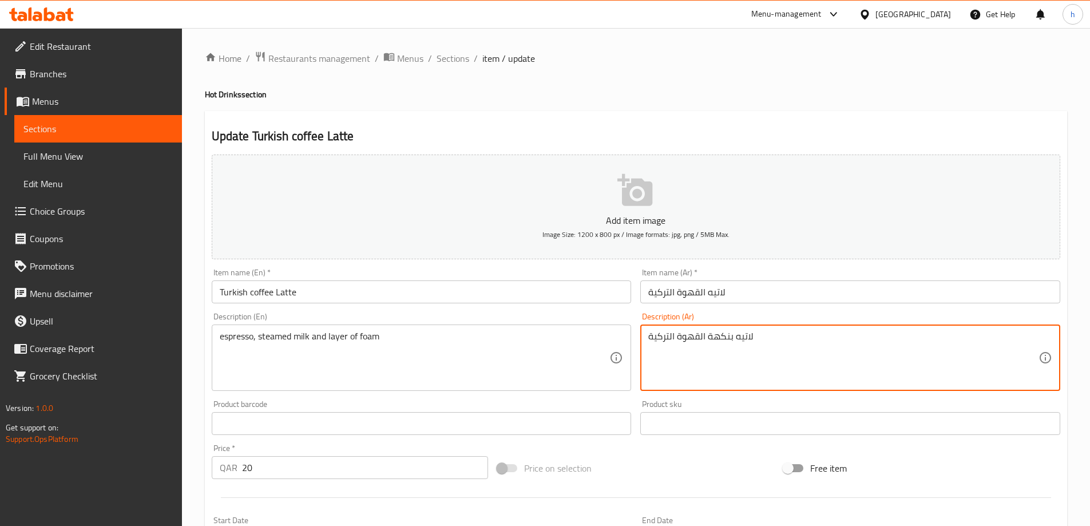
click at [686, 339] on textarea "لاتيه بنكهة القهوة التركية" at bounding box center [843, 358] width 390 height 54
paste textarea "إسبريسو، حليب على البخار وطبقة من الرغو"
type textarea "إسبريسو، حليب على البخار وطبقة من الرغوة"
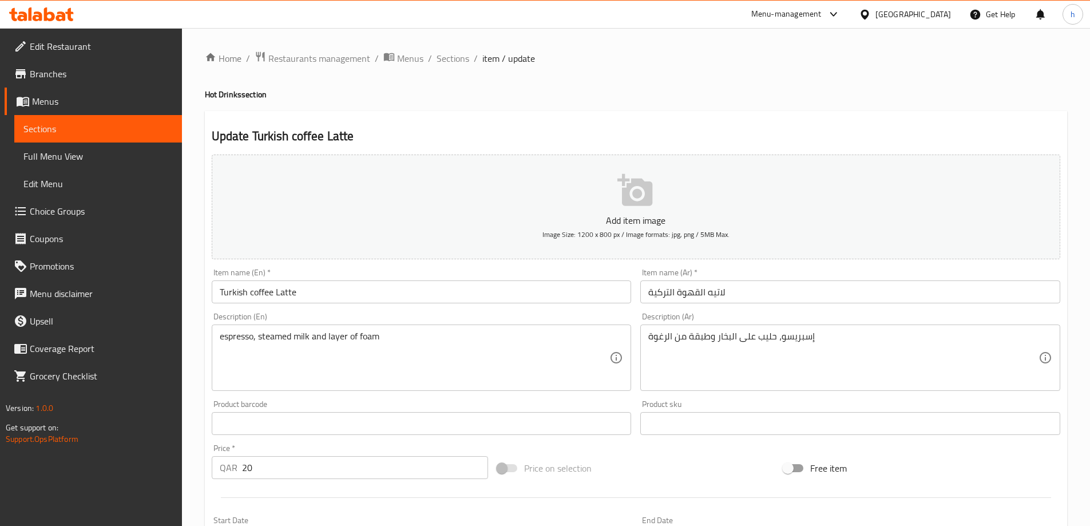
click at [746, 89] on h4 "Hot Drinks section" at bounding box center [636, 94] width 862 height 11
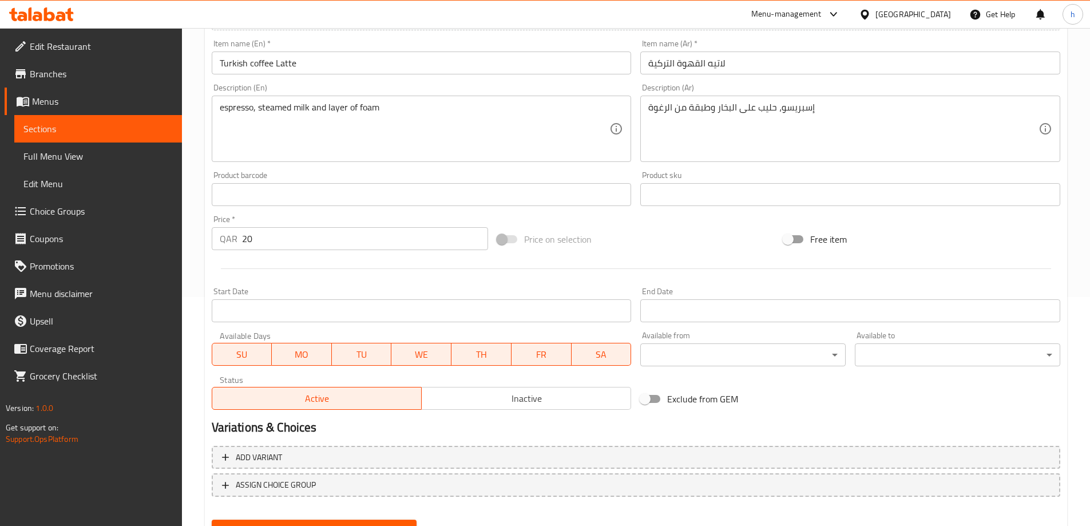
scroll to position [283, 0]
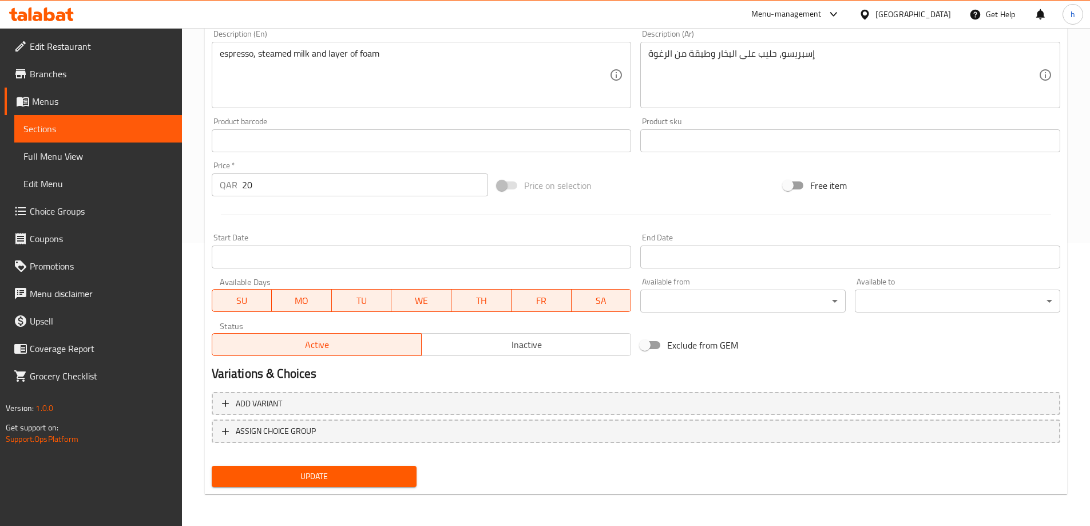
click at [347, 478] on span "Update" at bounding box center [314, 476] width 187 height 14
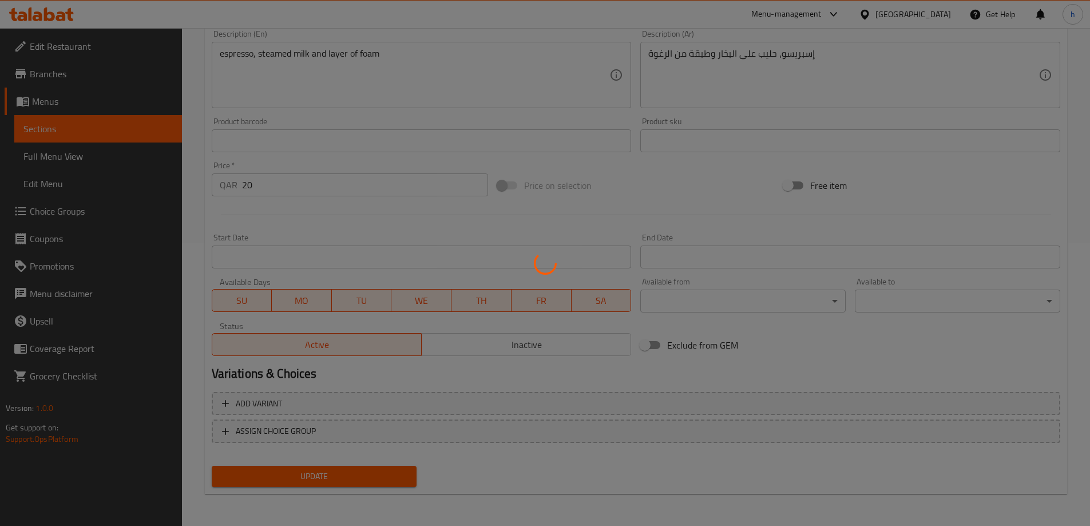
scroll to position [0, 0]
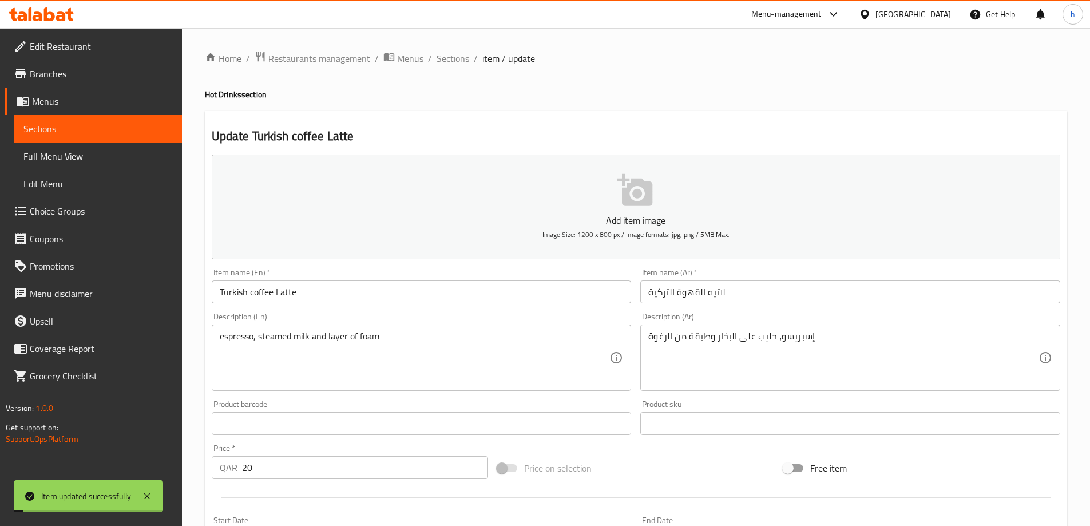
click at [160, 129] on span "Sections" at bounding box center [97, 129] width 149 height 14
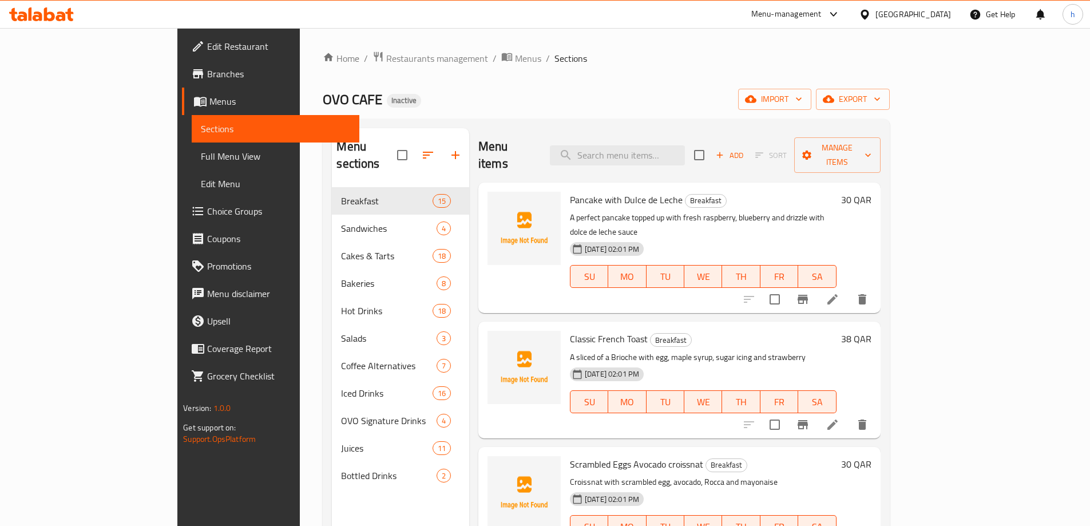
click at [207, 45] on span "Edit Restaurant" at bounding box center [278, 46] width 143 height 14
click at [201, 151] on span "Full Menu View" at bounding box center [275, 156] width 149 height 14
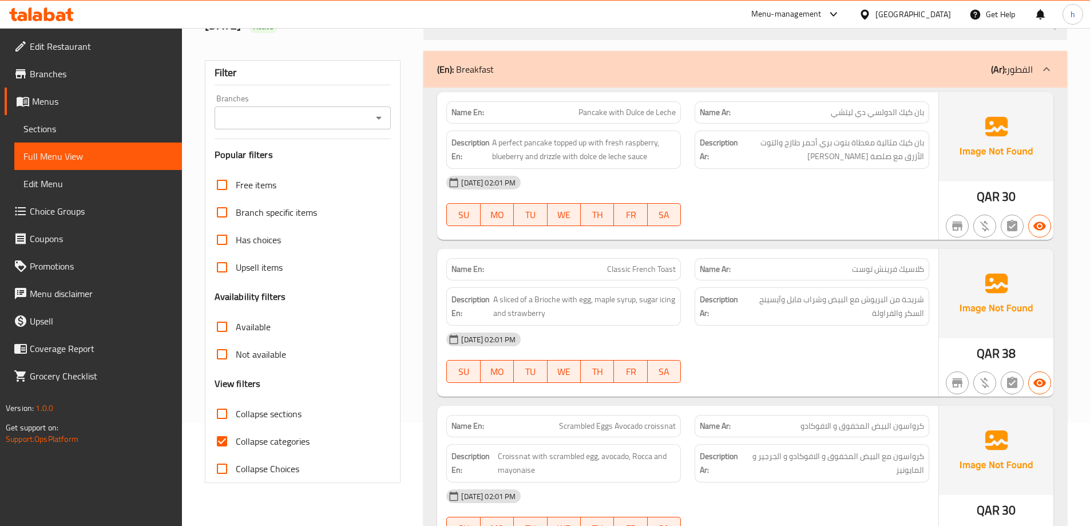
scroll to position [114, 0]
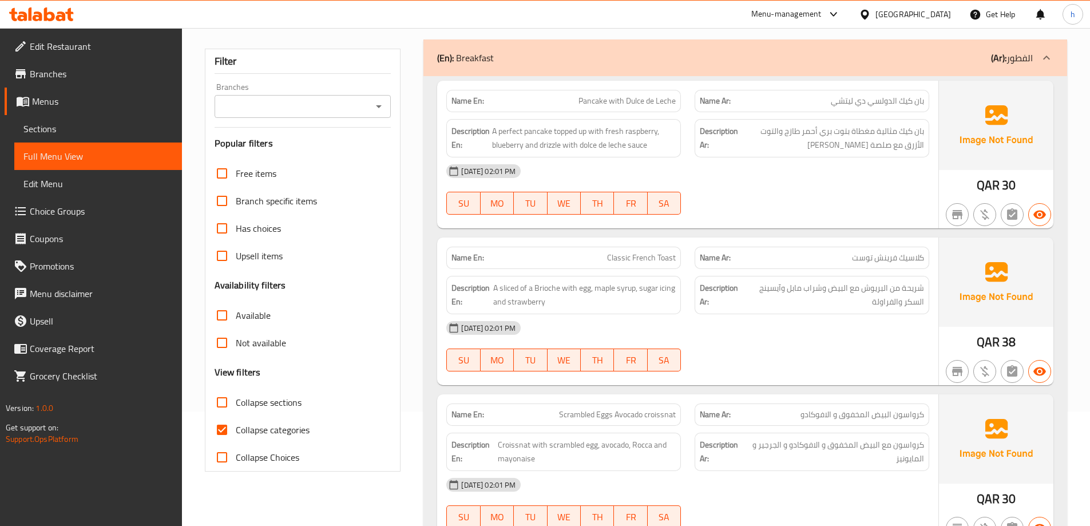
click at [224, 423] on input "Collapse categories" at bounding box center [221, 429] width 27 height 27
checkbox input "false"
click at [223, 406] on input "Collapse sections" at bounding box center [221, 402] width 27 height 27
checkbox input "true"
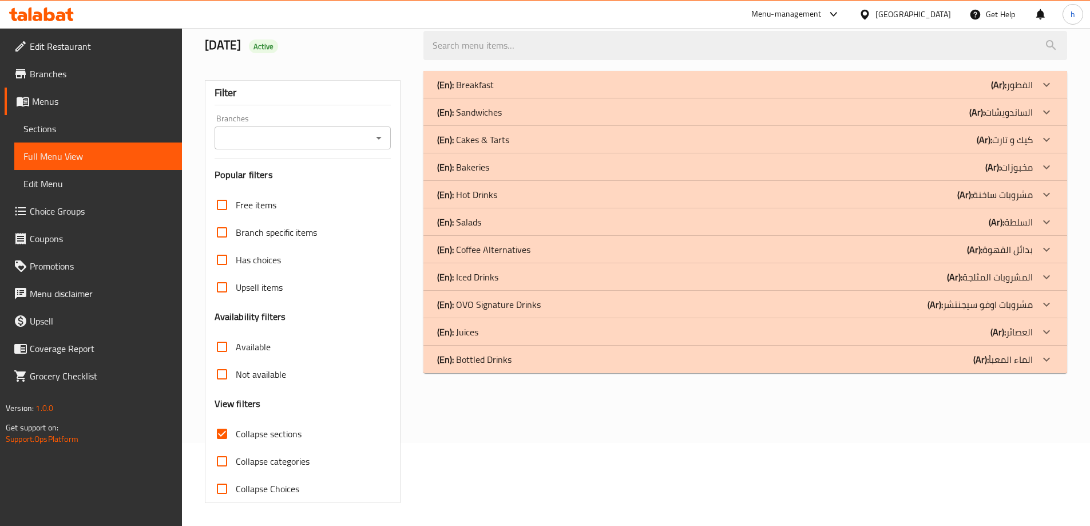
scroll to position [83, 0]
click at [1039, 98] on div at bounding box center [1046, 84] width 27 height 27
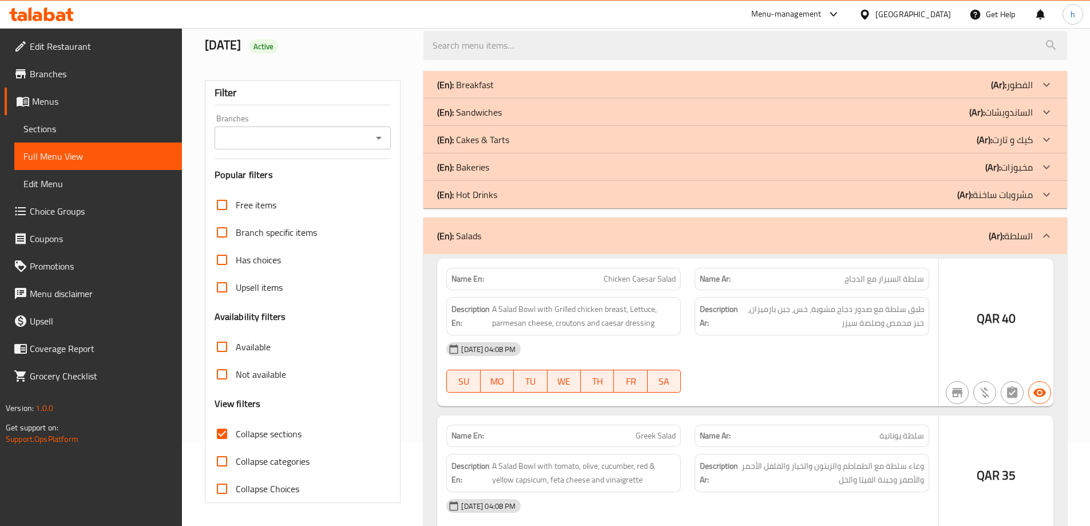
click at [1039, 98] on div at bounding box center [1046, 84] width 27 height 27
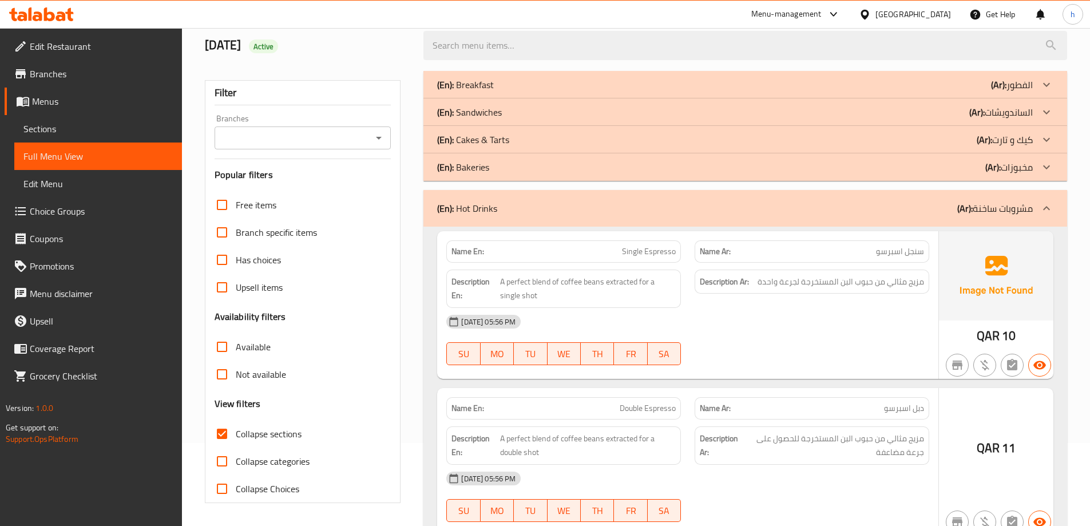
click at [1047, 92] on icon at bounding box center [1047, 85] width 14 height 14
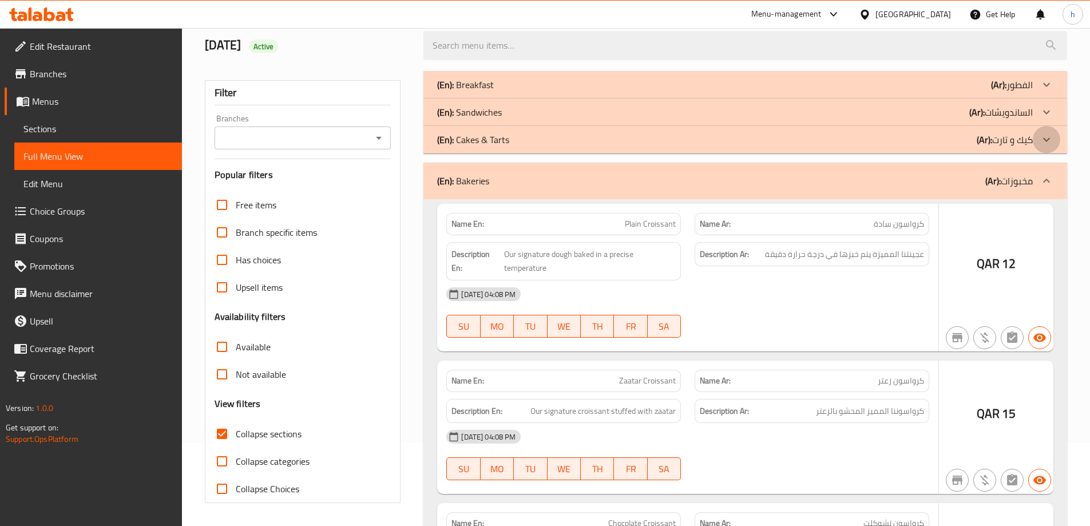
click at [1044, 86] on icon at bounding box center [1046, 84] width 7 height 4
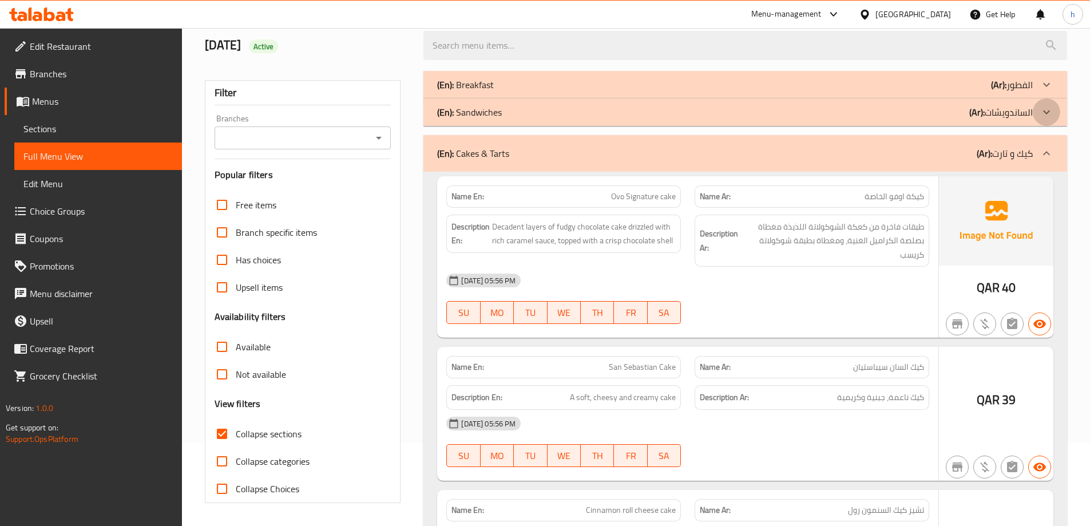
click at [1048, 86] on icon at bounding box center [1046, 84] width 7 height 4
click at [1043, 81] on icon at bounding box center [1047, 85] width 14 height 14
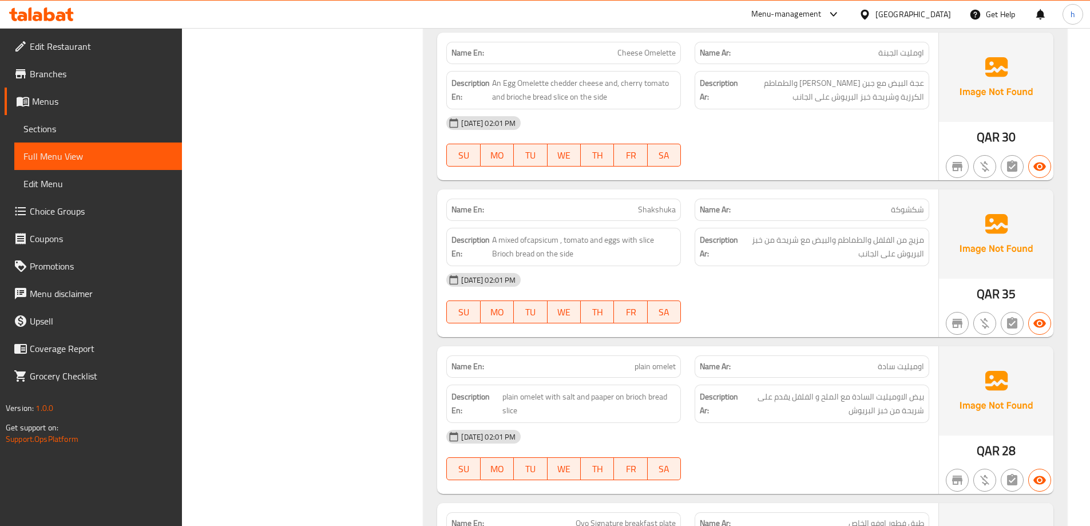
scroll to position [1917, 0]
click at [661, 202] on span "Shakshuka" at bounding box center [657, 208] width 38 height 12
copy span "Shakshuka"
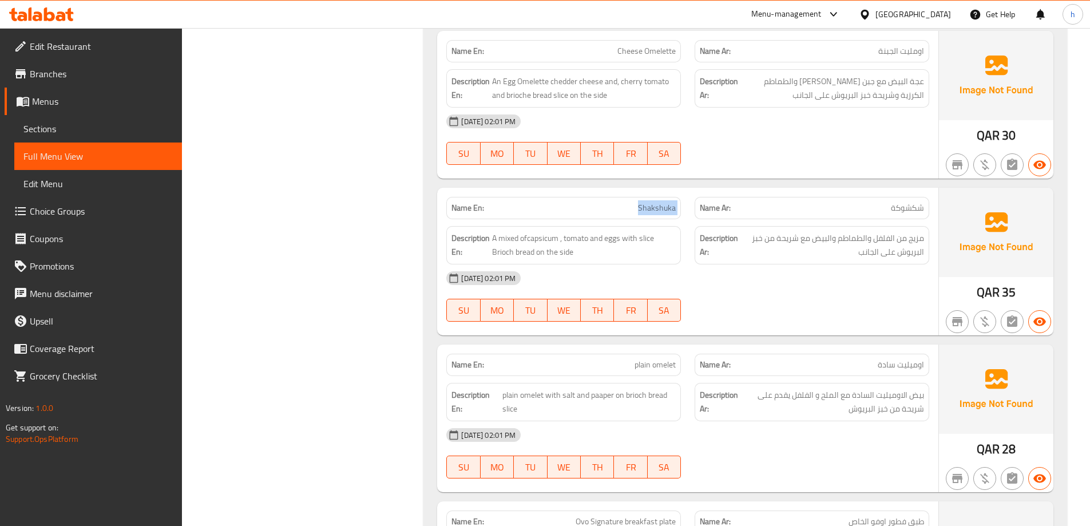
click at [744, 289] on div "02-09-2025 02:01 PM SU MO TU WE TH FR SA" at bounding box center [687, 296] width 497 height 64
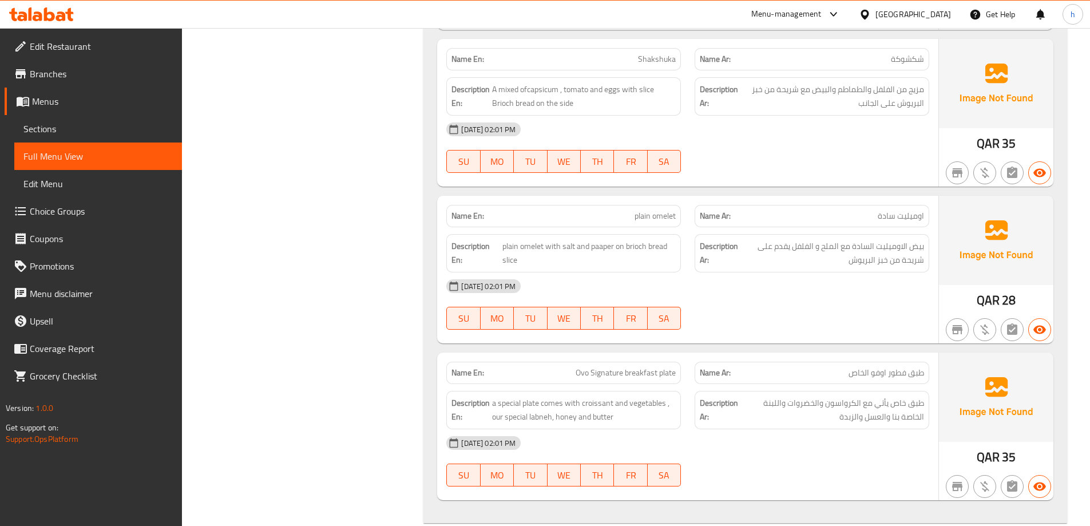
scroll to position [2089, 0]
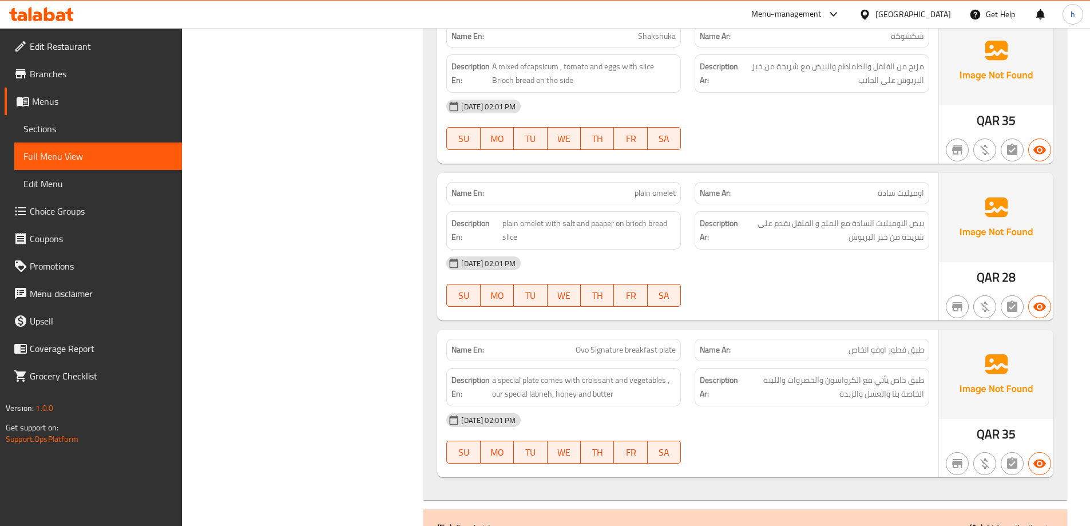
click at [666, 187] on span "plain omelet" at bounding box center [655, 193] width 41 height 12
copy span "plain omelet"
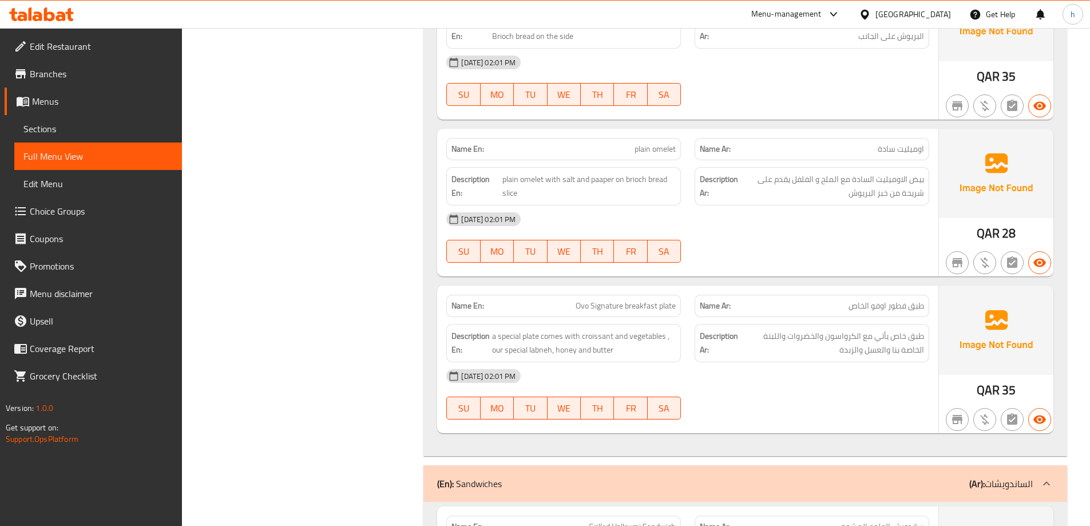
scroll to position [2146, 0]
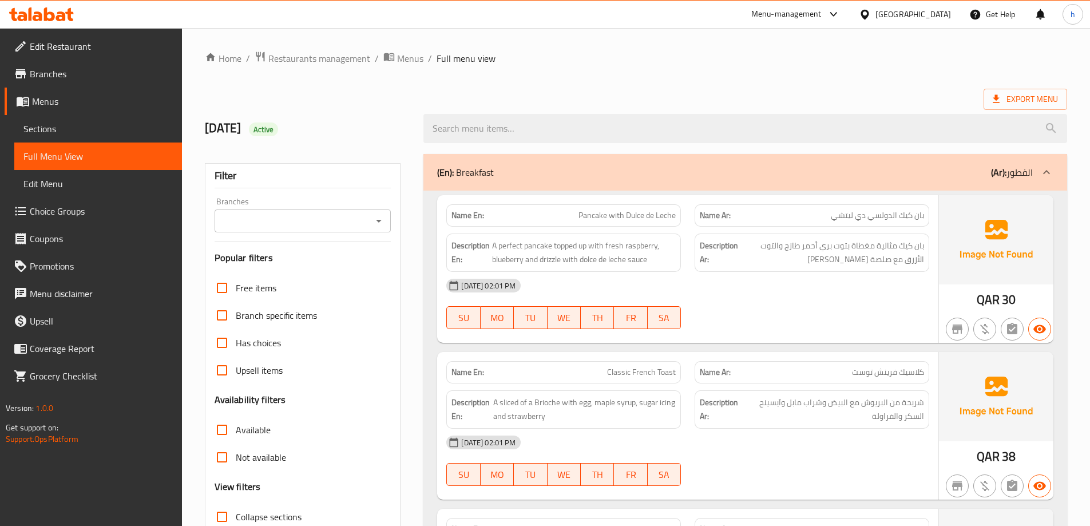
scroll to position [172, 0]
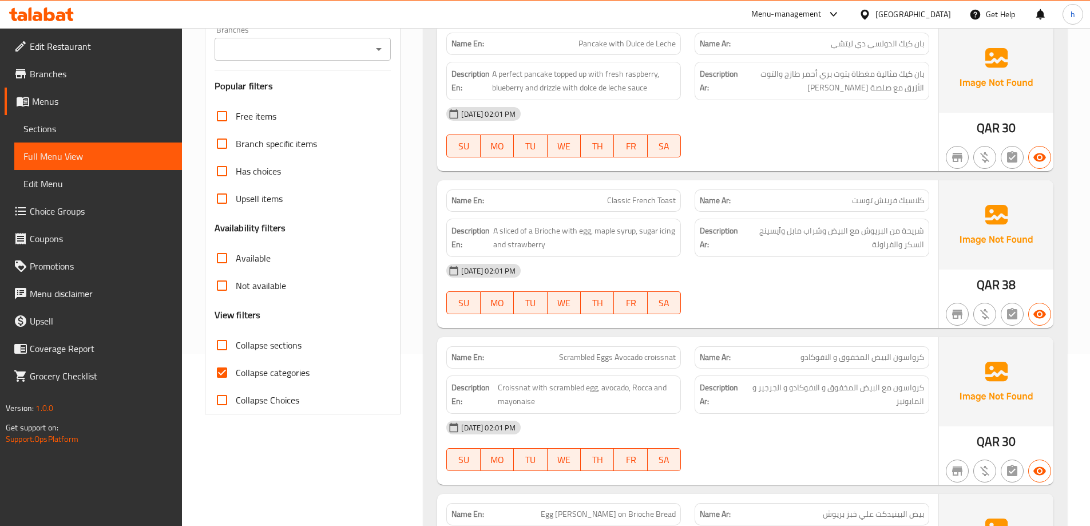
click at [213, 363] on input "Collapse categories" at bounding box center [221, 372] width 27 height 27
checkbox input "false"
click at [225, 347] on input "Collapse sections" at bounding box center [221, 344] width 27 height 27
checkbox input "true"
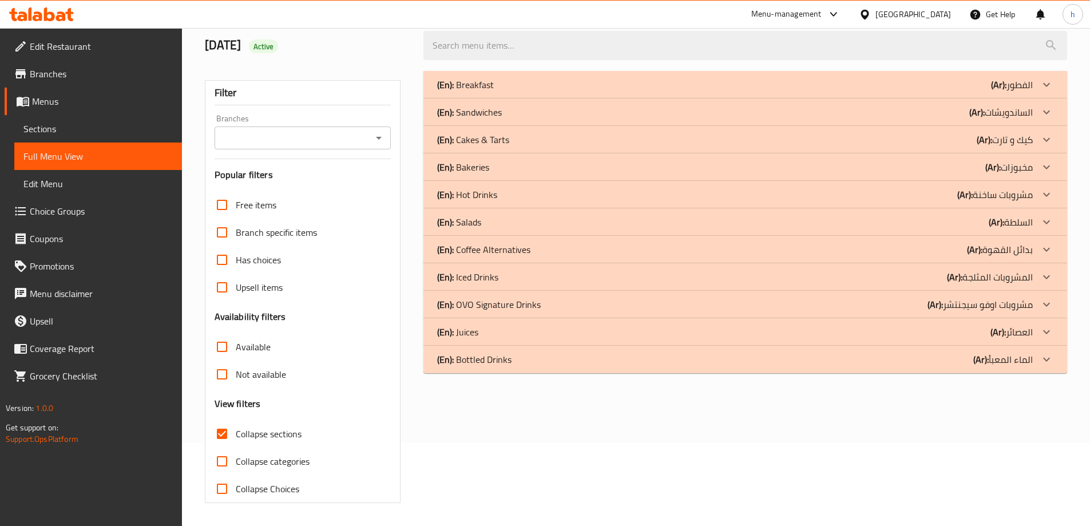
scroll to position [83, 0]
click at [1040, 92] on icon at bounding box center [1047, 85] width 14 height 14
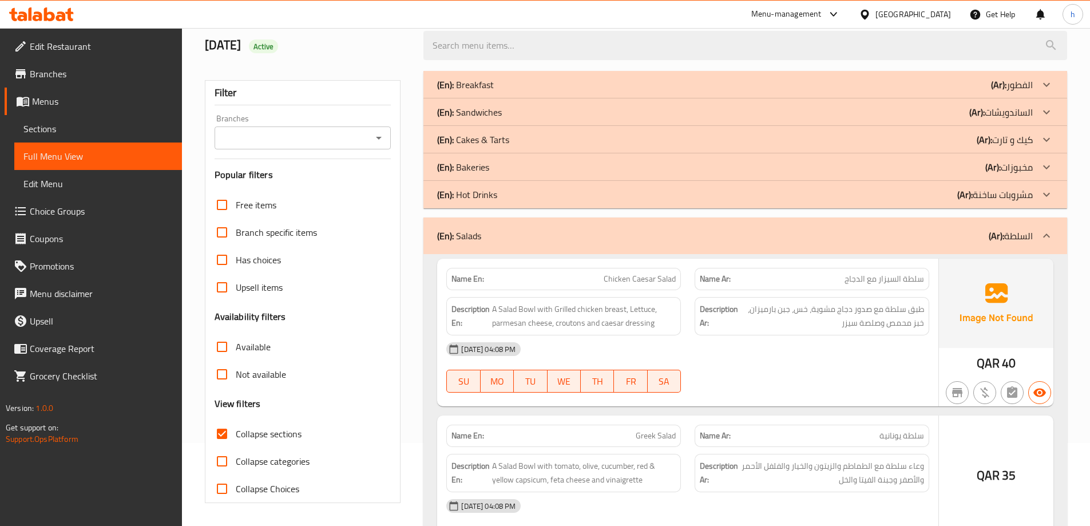
click at [1047, 92] on icon at bounding box center [1047, 85] width 14 height 14
click at [1042, 92] on icon at bounding box center [1047, 85] width 14 height 14
click at [1040, 92] on icon at bounding box center [1047, 85] width 14 height 14
click at [1047, 92] on icon at bounding box center [1047, 85] width 14 height 14
click at [1049, 88] on icon at bounding box center [1047, 85] width 14 height 14
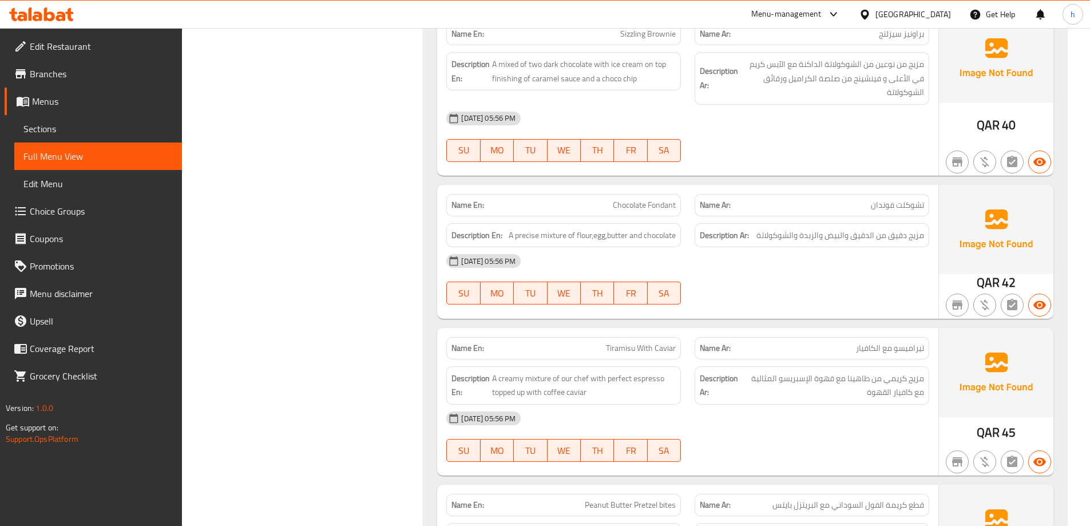
scroll to position [4089, 0]
drag, startPoint x: 622, startPoint y: 190, endPoint x: 663, endPoint y: 195, distance: 41.0
copy span "Chocolate Fondant"
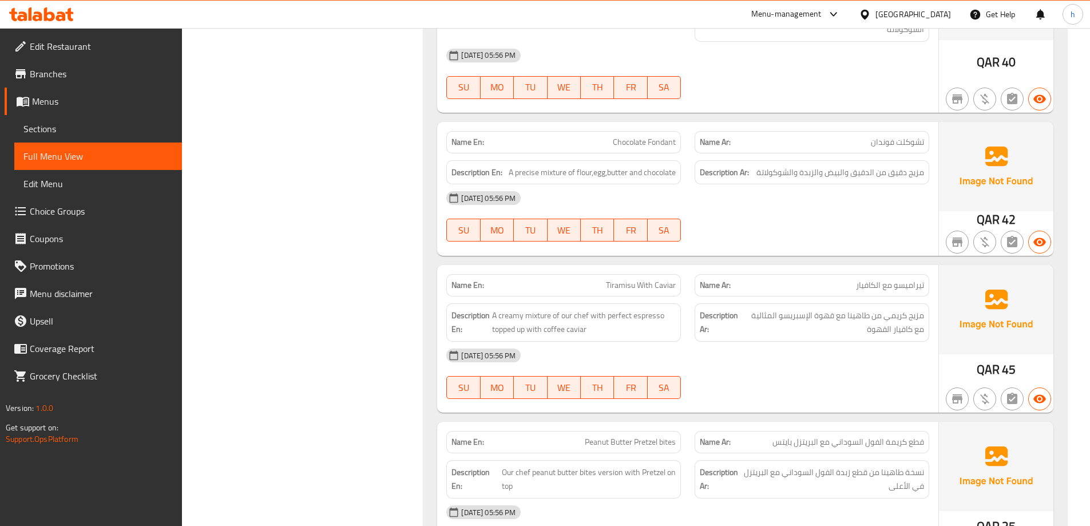
scroll to position [4317, 0]
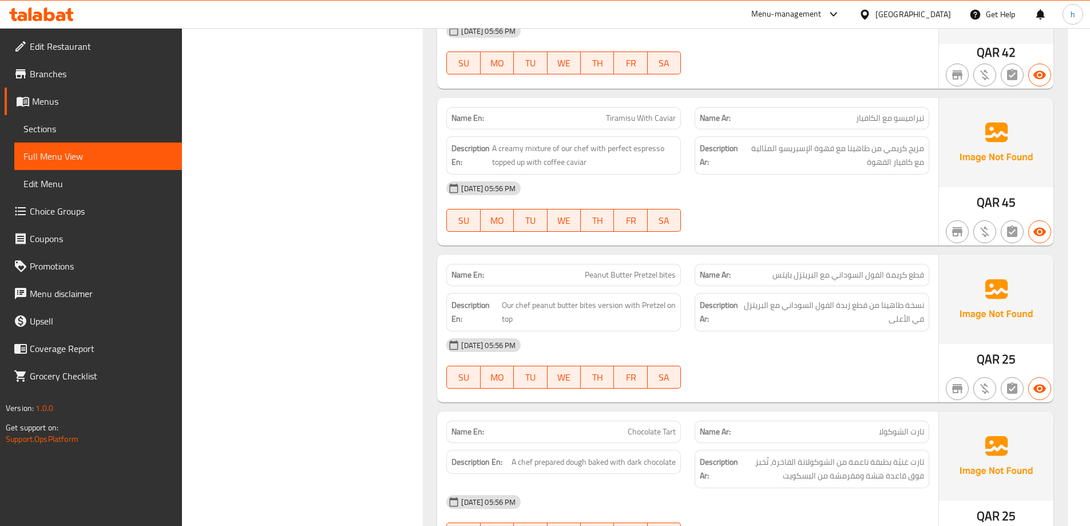
copy span "Tiramisu With Caviar"
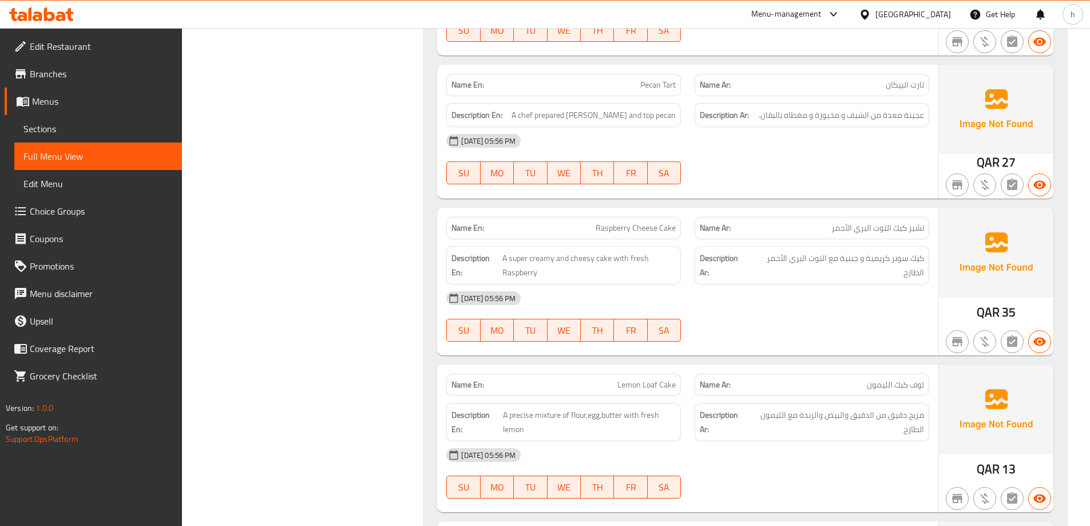
scroll to position [5176, 0]
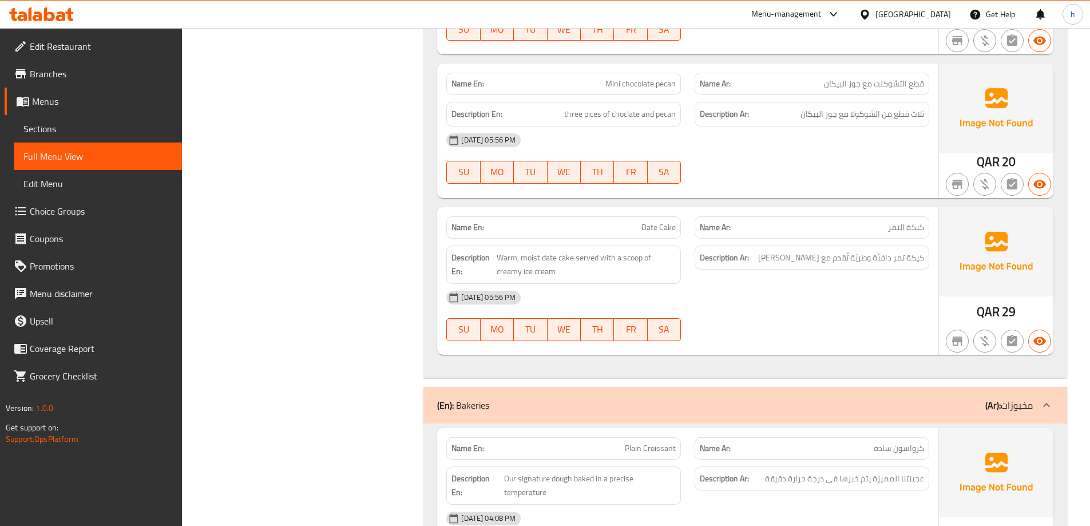
scroll to position [5748, 0]
click at [661, 223] on span "Date Cake" at bounding box center [658, 229] width 34 height 12
copy span "Date Cake"
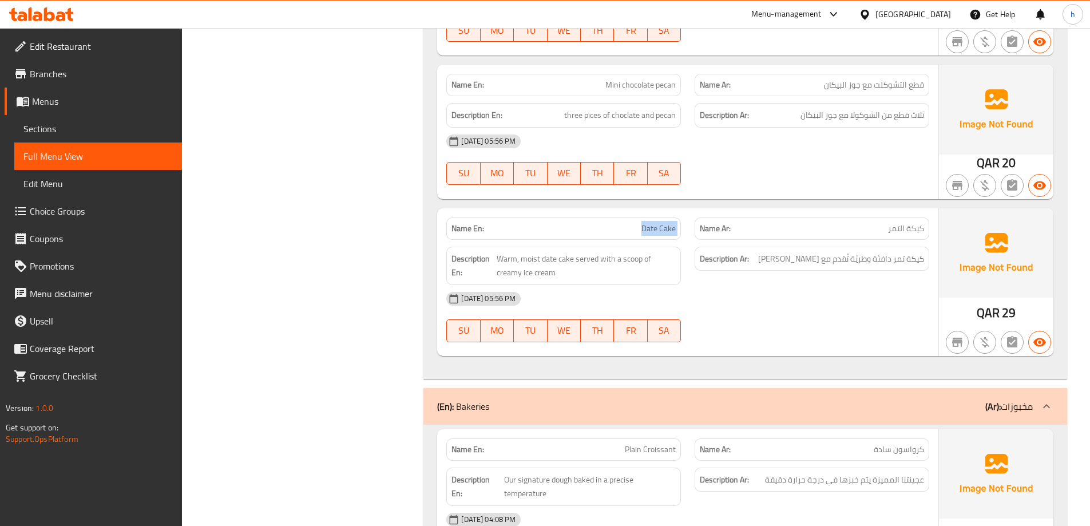
click at [789, 292] on div "[DATE] 05:56 PM" at bounding box center [687, 298] width 497 height 27
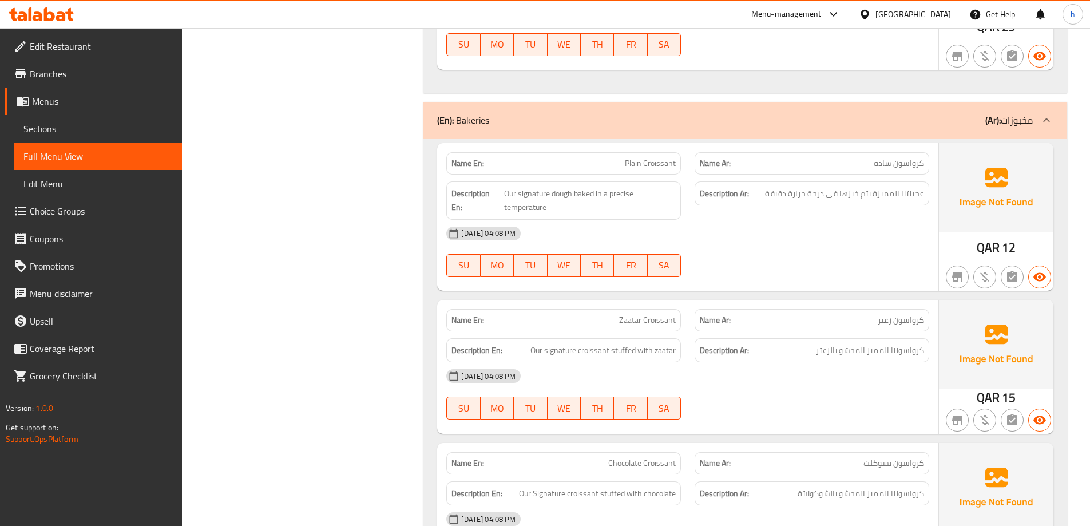
scroll to position [6091, 0]
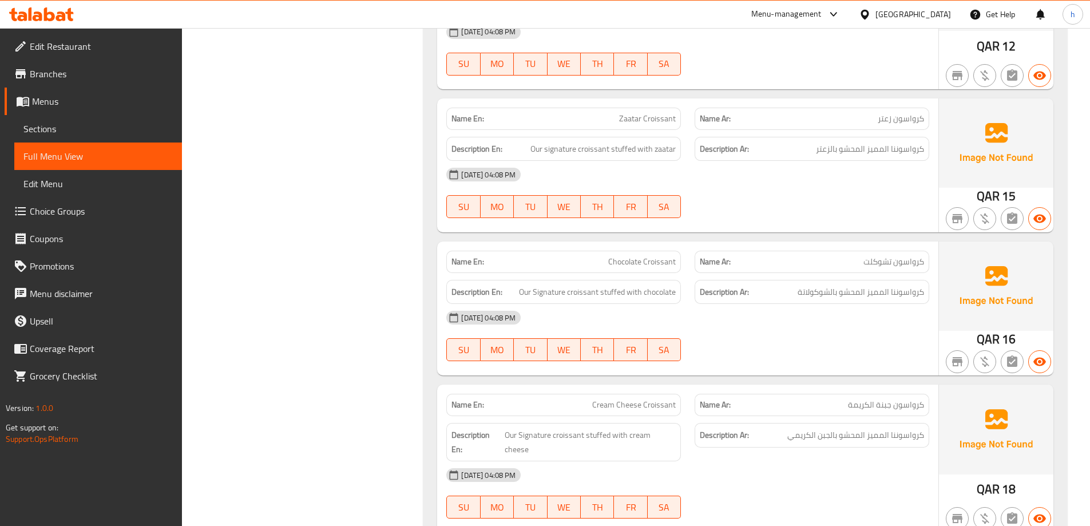
scroll to position [6263, 0]
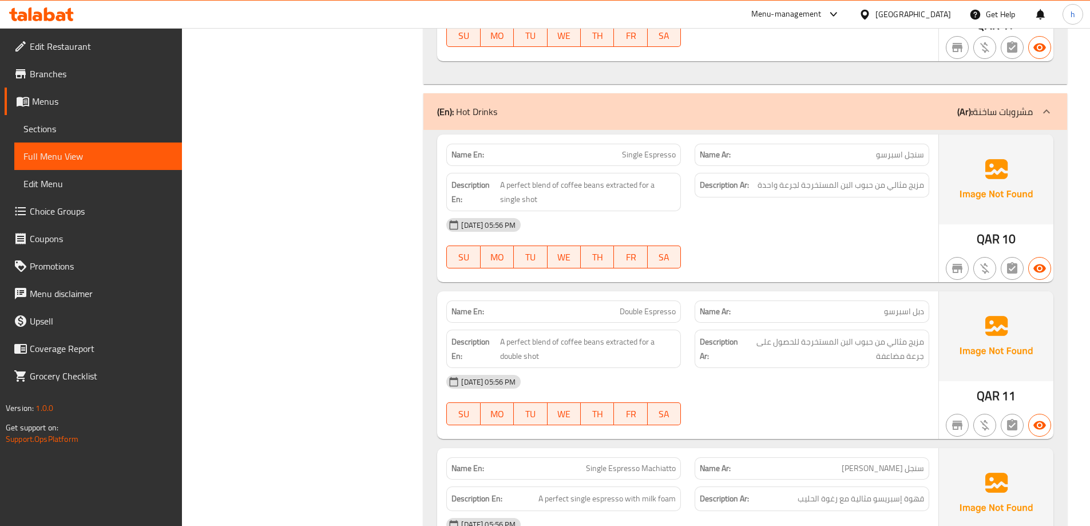
scroll to position [7350, 0]
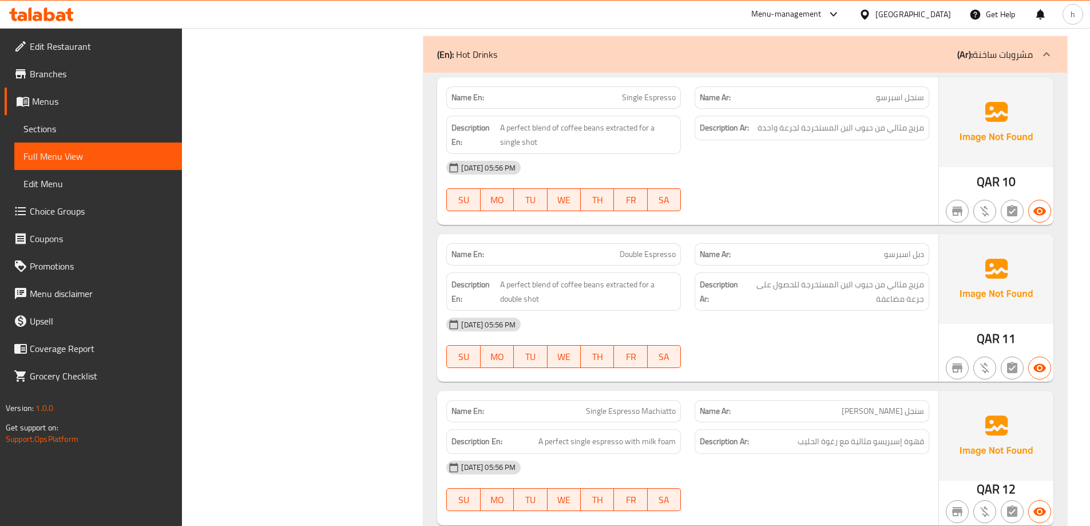
drag, startPoint x: 627, startPoint y: 224, endPoint x: 667, endPoint y: 232, distance: 40.3
copy span "Double Espresso"
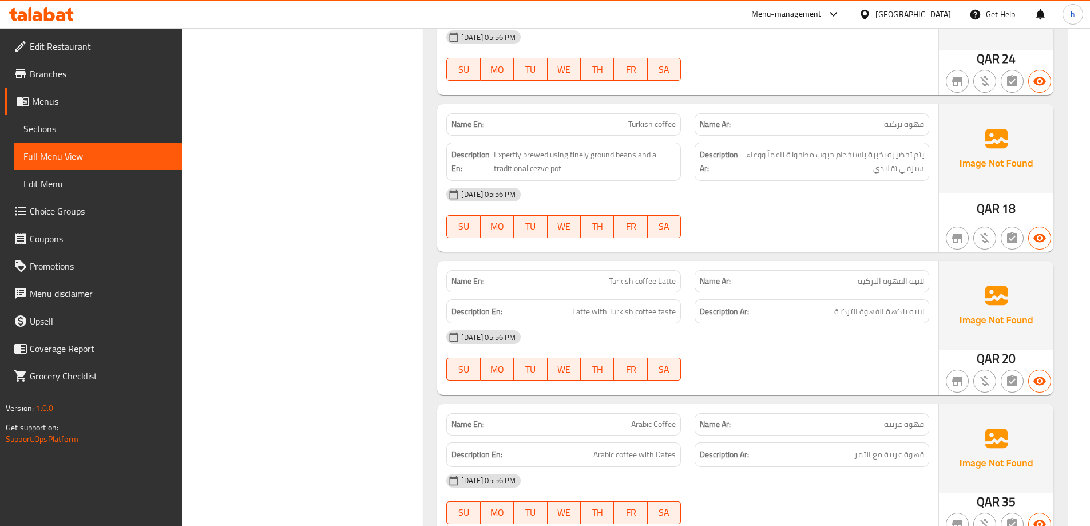
scroll to position [9582, 0]
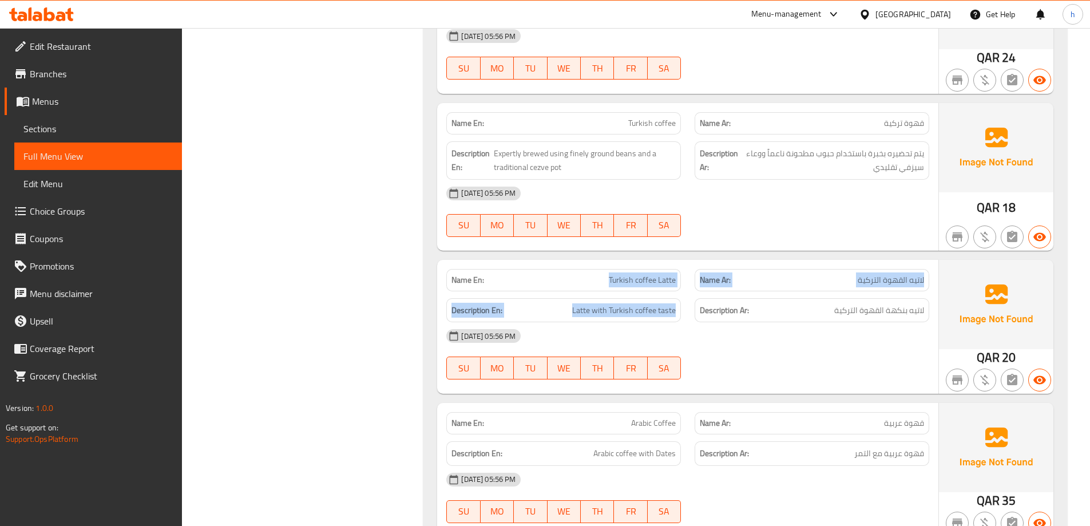
drag, startPoint x: 616, startPoint y: 251, endPoint x: 674, endPoint y: 264, distance: 59.2
drag, startPoint x: 611, startPoint y: 251, endPoint x: 683, endPoint y: 255, distance: 71.7
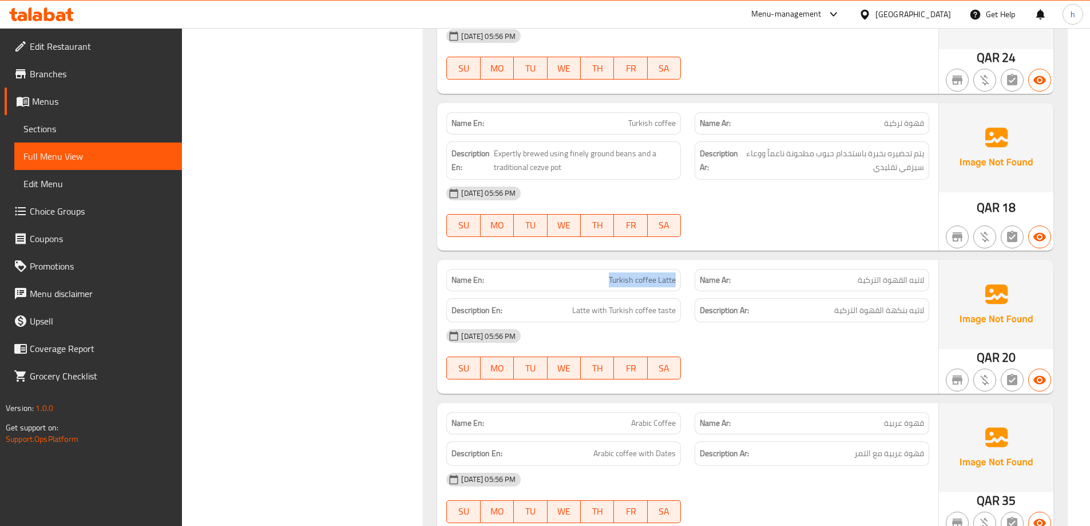
copy span "Turkish coffee Latte"
drag, startPoint x: 615, startPoint y: 255, endPoint x: 663, endPoint y: 258, distance: 47.6
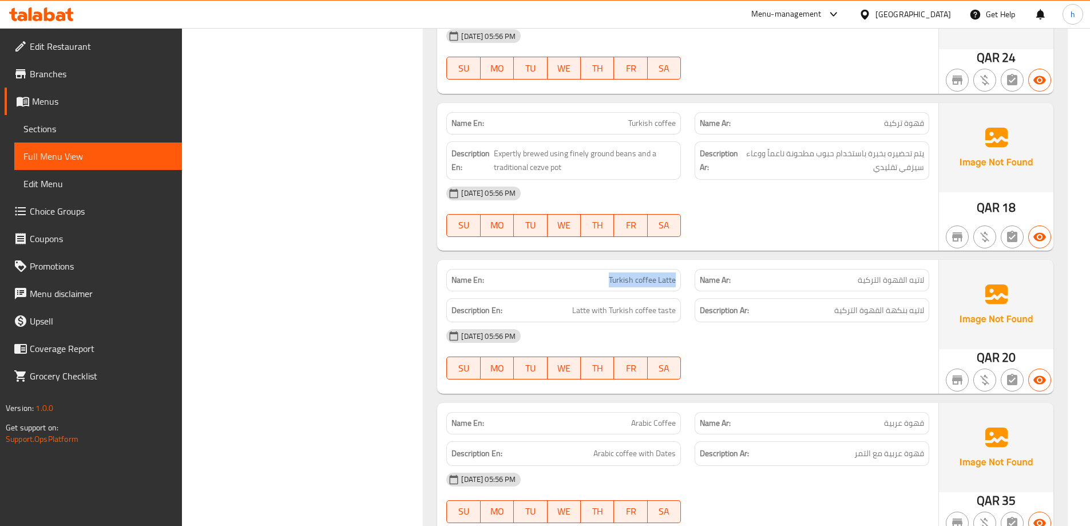
copy span "Turkish coffee Latte"
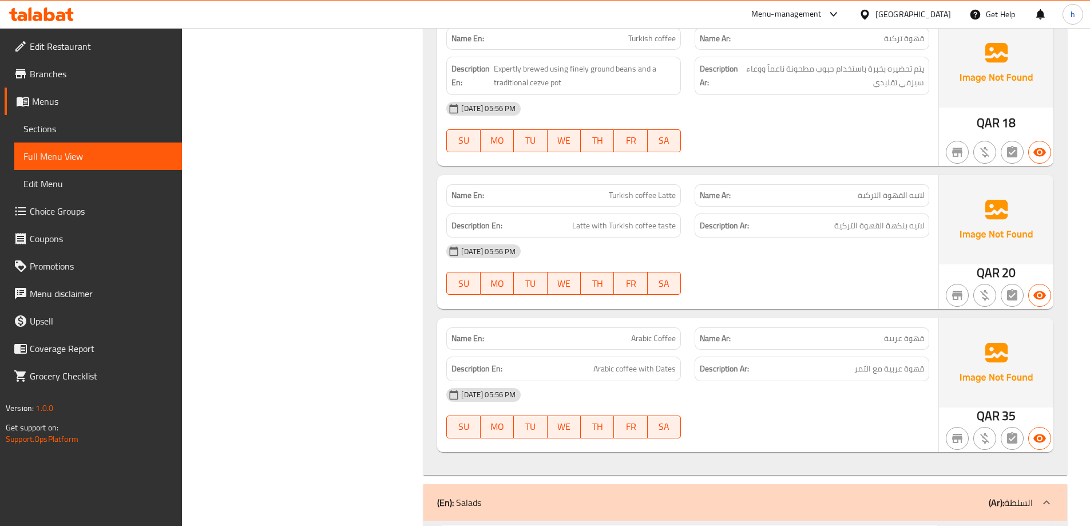
scroll to position [9639, 0]
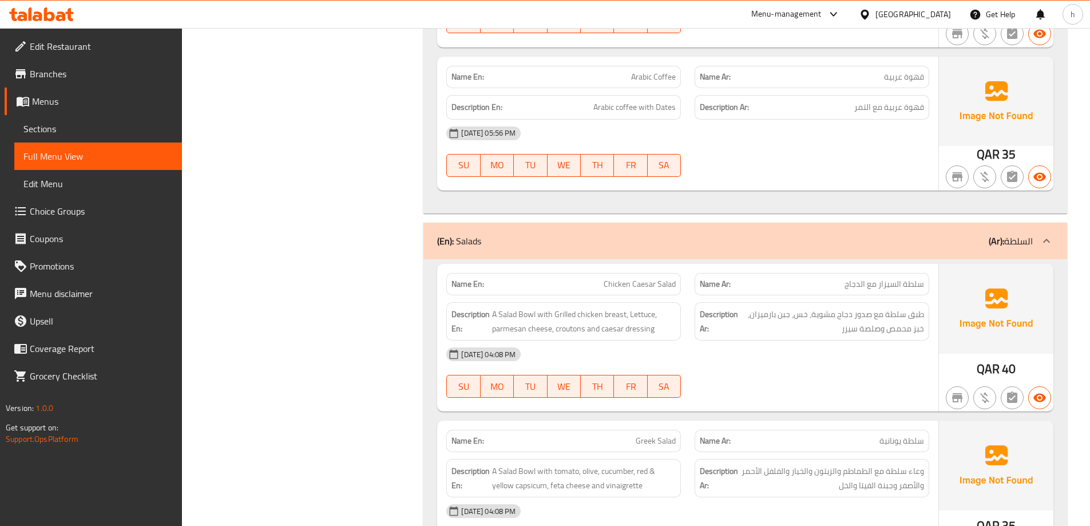
scroll to position [9849, 0]
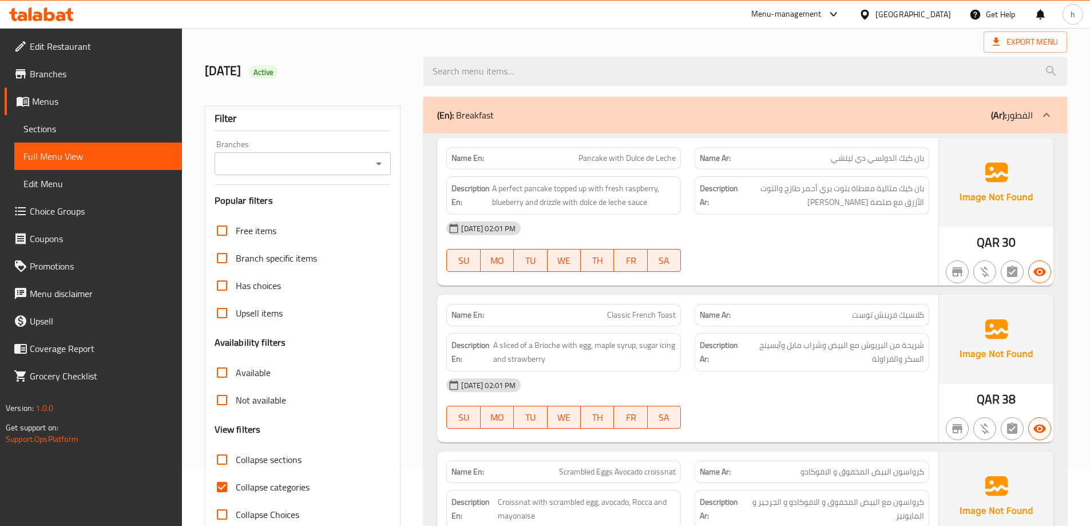
scroll to position [286, 0]
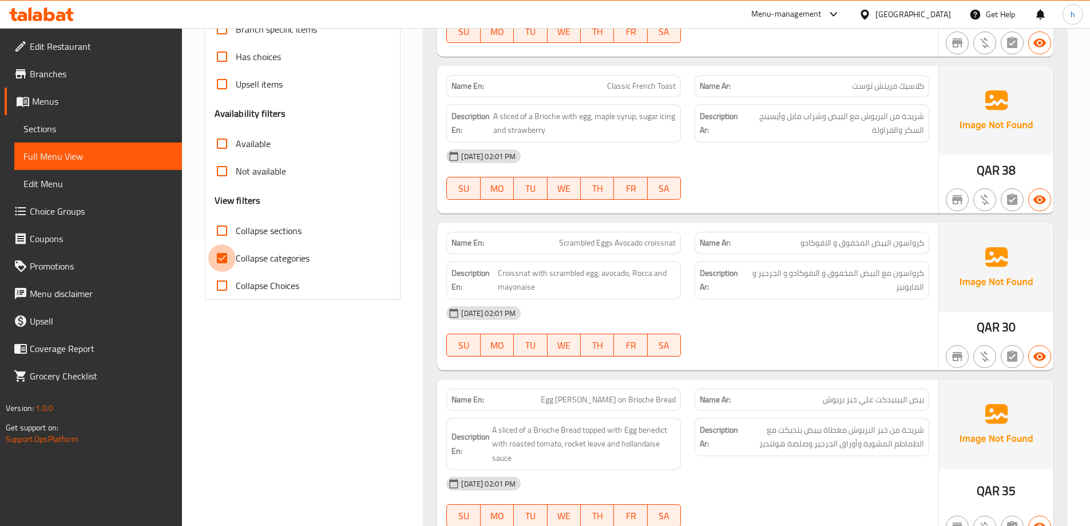
click at [220, 255] on input "Collapse categories" at bounding box center [221, 257] width 27 height 27
checkbox input "false"
click at [221, 228] on input "Collapse sections" at bounding box center [221, 230] width 27 height 27
checkbox input "true"
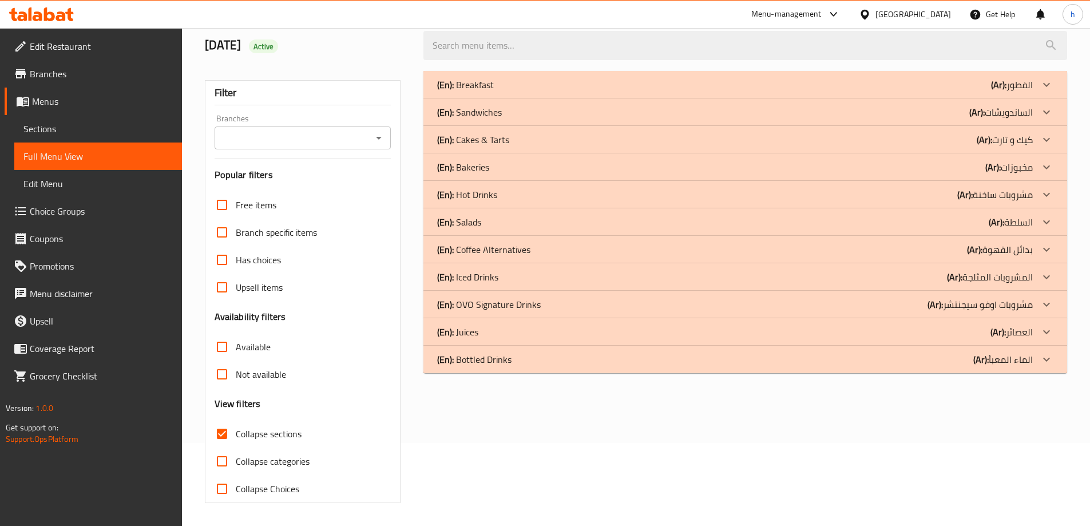
scroll to position [83, 0]
click at [1039, 98] on div at bounding box center [1046, 84] width 27 height 27
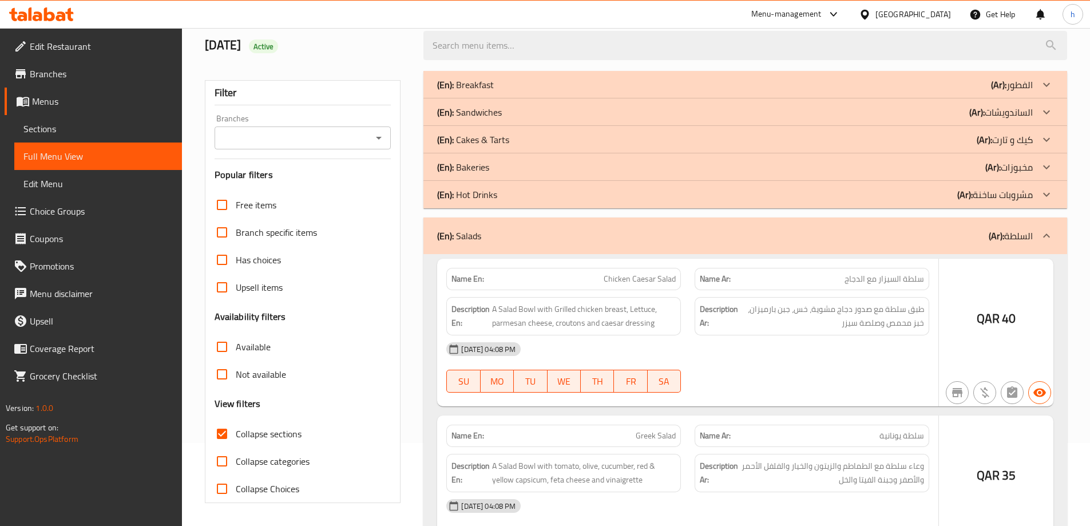
click at [1041, 92] on icon at bounding box center [1047, 85] width 14 height 14
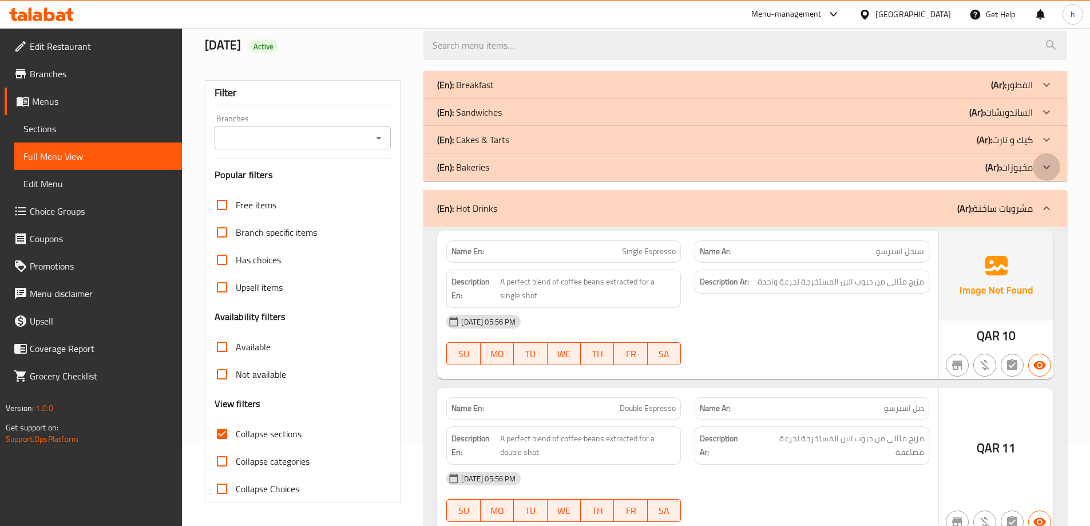
click at [1046, 92] on icon at bounding box center [1047, 85] width 14 height 14
click at [1041, 92] on icon at bounding box center [1047, 85] width 14 height 14
click at [1044, 85] on icon at bounding box center [1047, 85] width 14 height 14
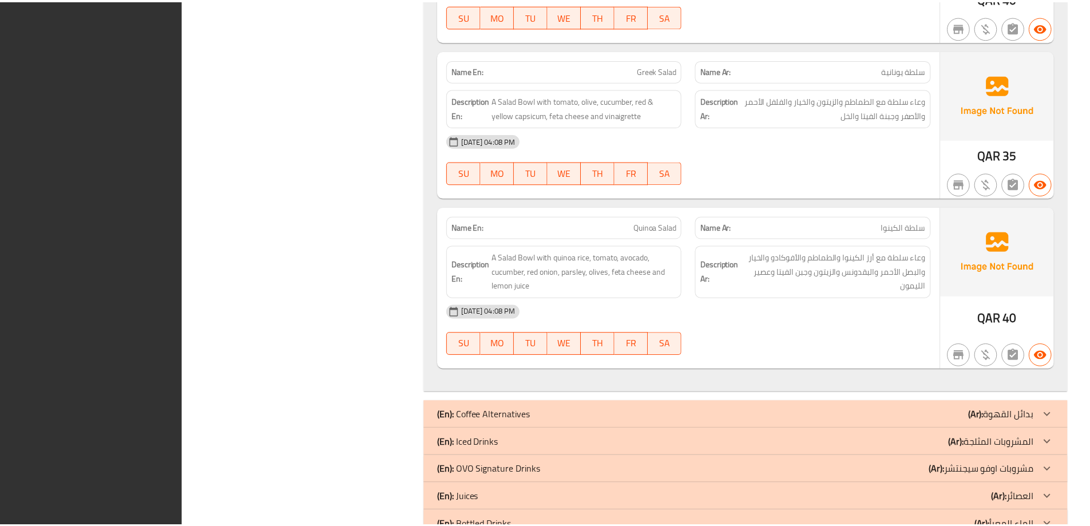
scroll to position [10293, 0]
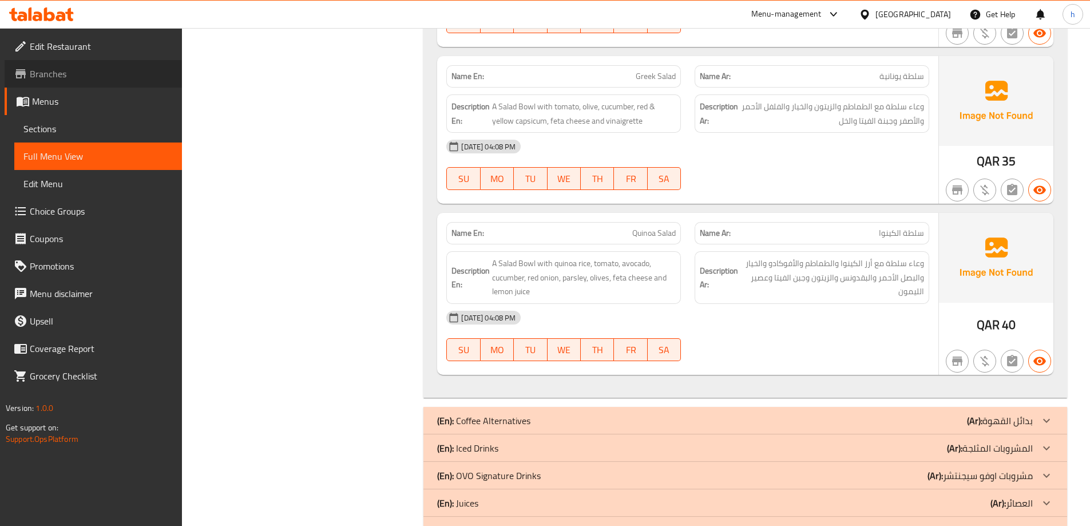
click at [66, 72] on span "Branches" at bounding box center [101, 74] width 143 height 14
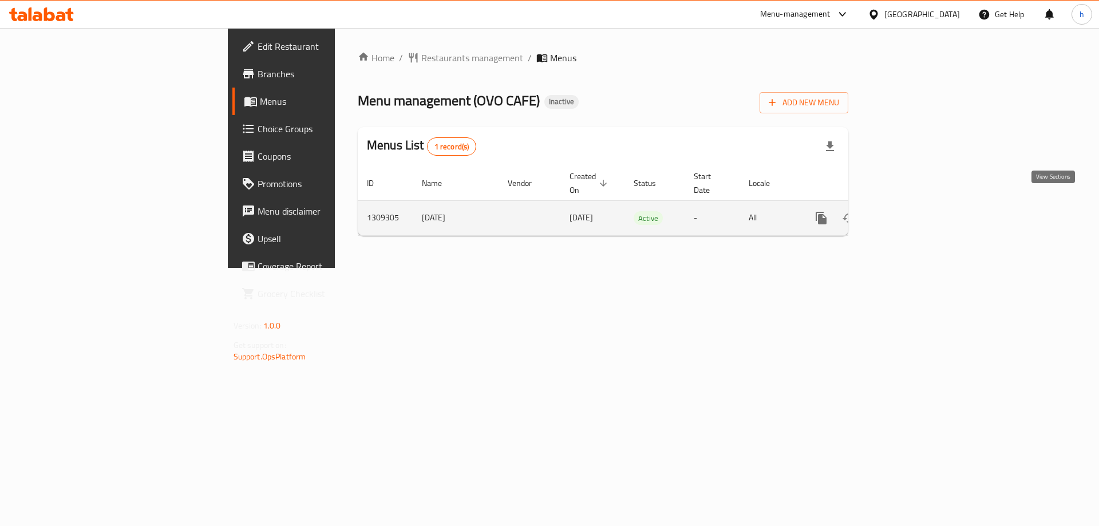
click at [910, 211] on icon "enhanced table" at bounding box center [904, 218] width 14 height 14
click at [909, 213] on icon "enhanced table" at bounding box center [903, 218] width 10 height 10
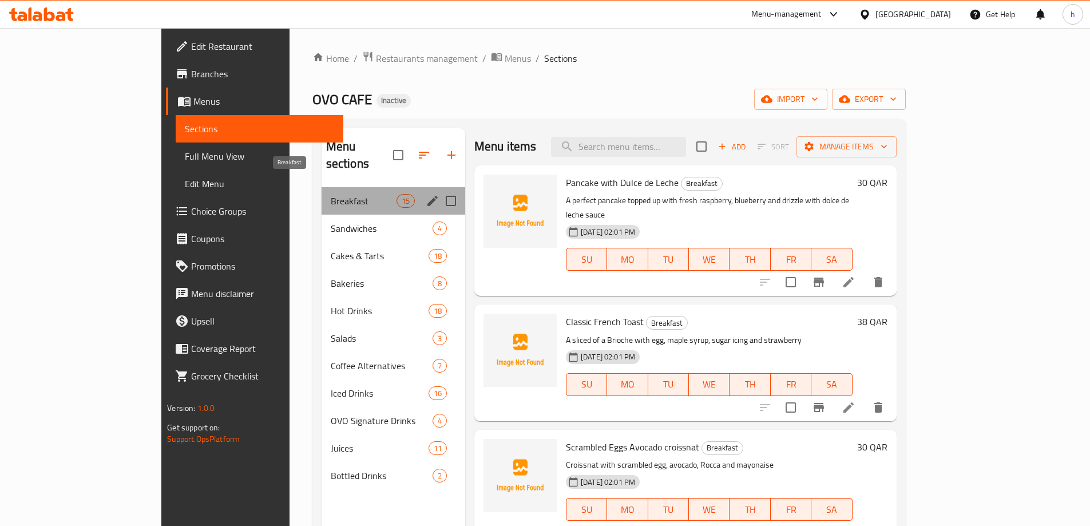
click at [331, 194] on span "Breakfast" at bounding box center [364, 201] width 66 height 14
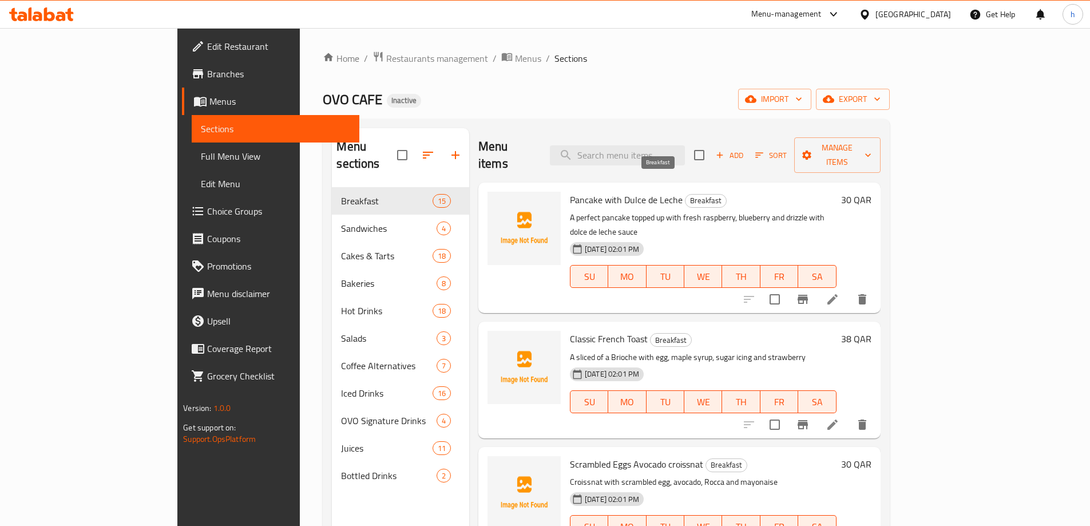
click at [686, 194] on span "Breakfast" at bounding box center [706, 200] width 41 height 13
copy span "Breakfast"
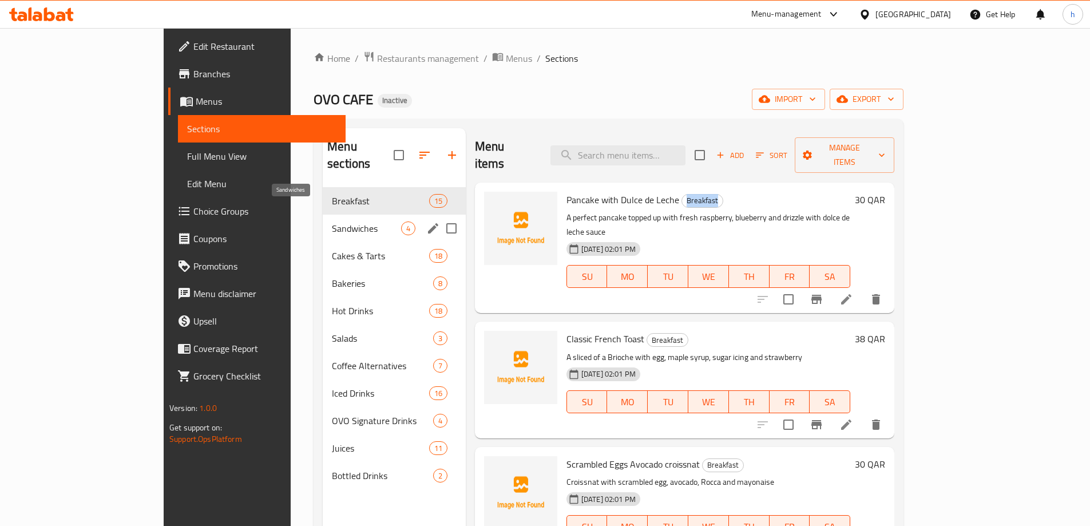
click at [332, 221] on span "Sandwiches" at bounding box center [366, 228] width 69 height 14
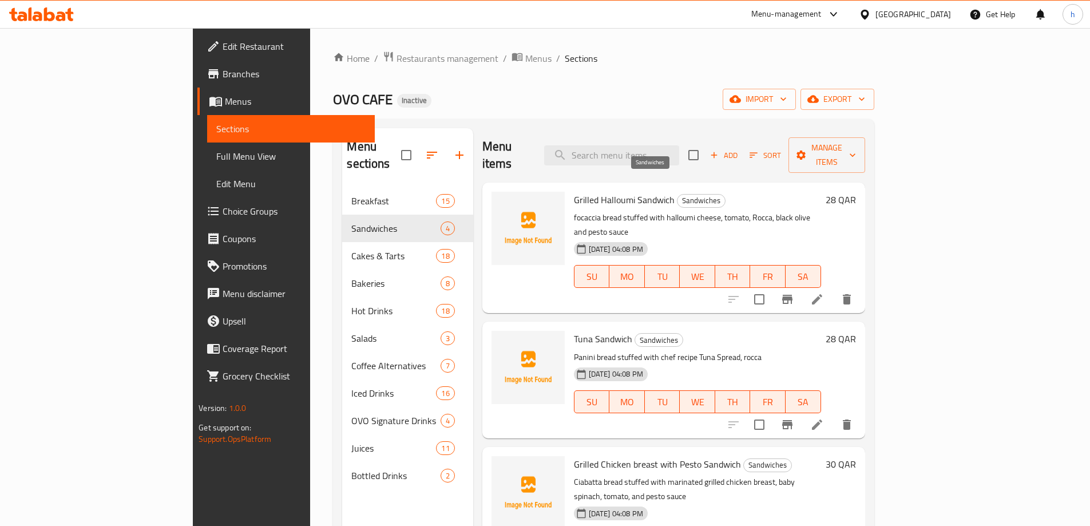
click at [678, 194] on span "Sandwiches" at bounding box center [701, 200] width 47 height 13
copy span "Sandwiches"
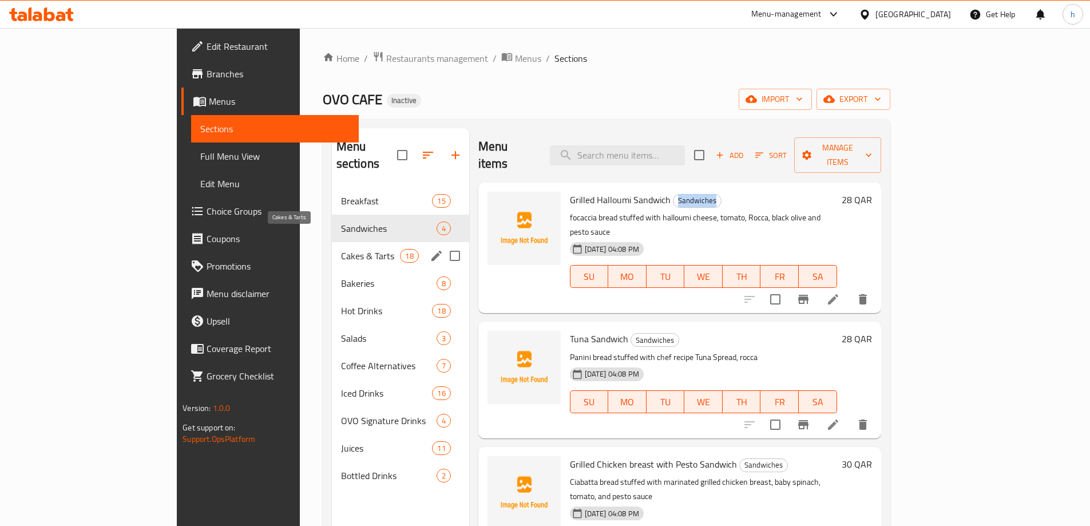
click at [341, 249] on span "Cakes & Tarts" at bounding box center [371, 256] width 60 height 14
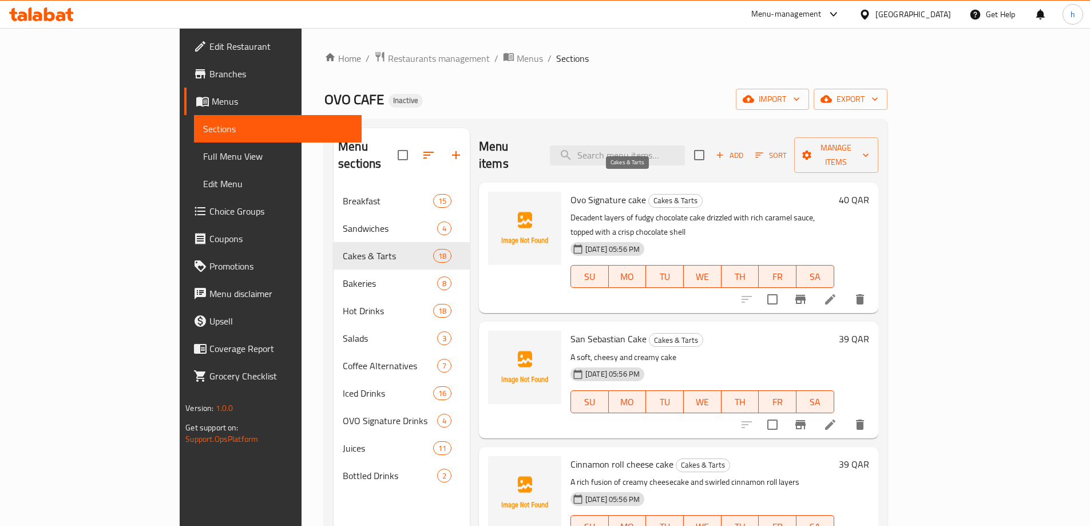
click at [649, 194] on span "Cakes & Tarts" at bounding box center [675, 200] width 53 height 13
copy span "Cakes & Tarts"
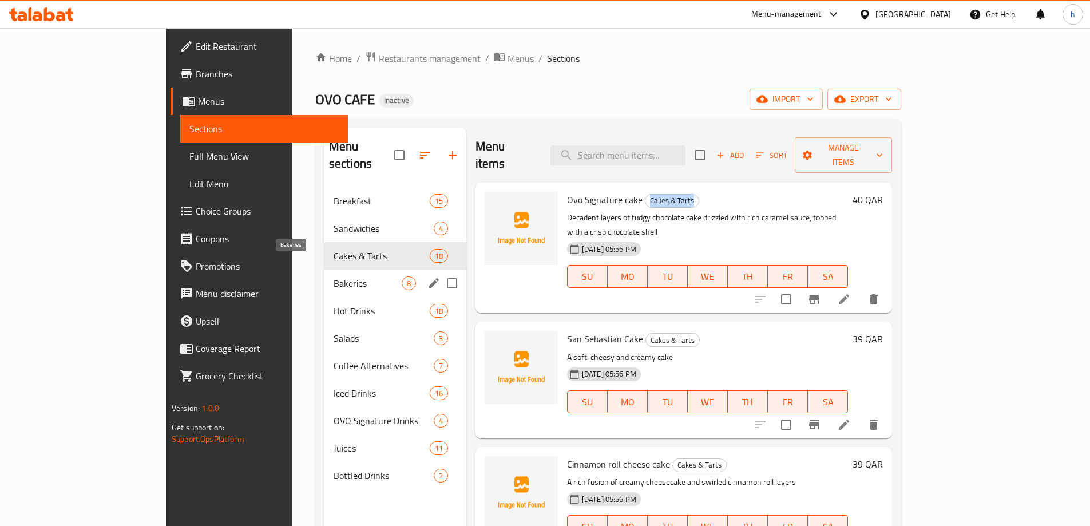
click at [334, 276] on span "Bakeries" at bounding box center [368, 283] width 68 height 14
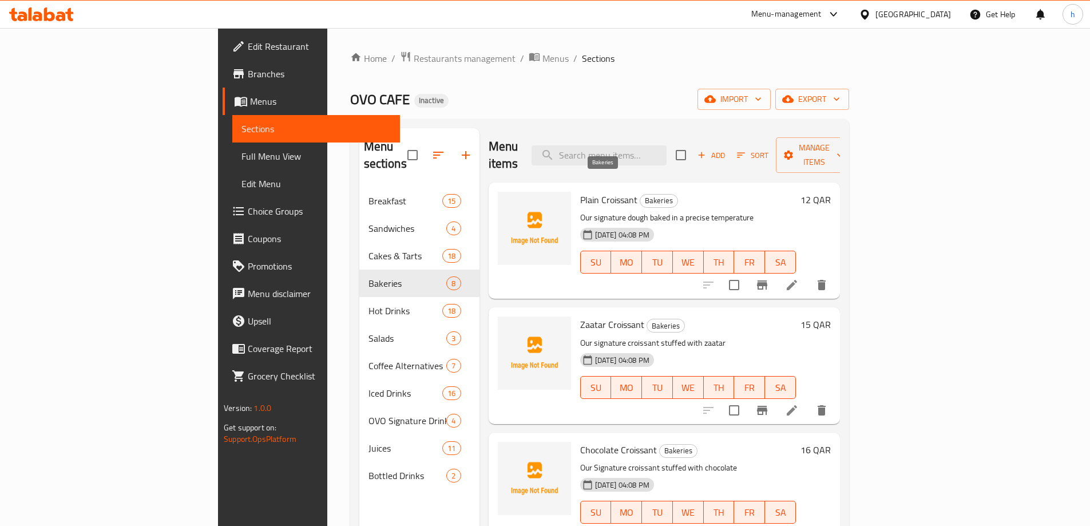
click at [640, 194] on span "Bakeries" at bounding box center [658, 200] width 37 height 13
copy span "Bakeries"
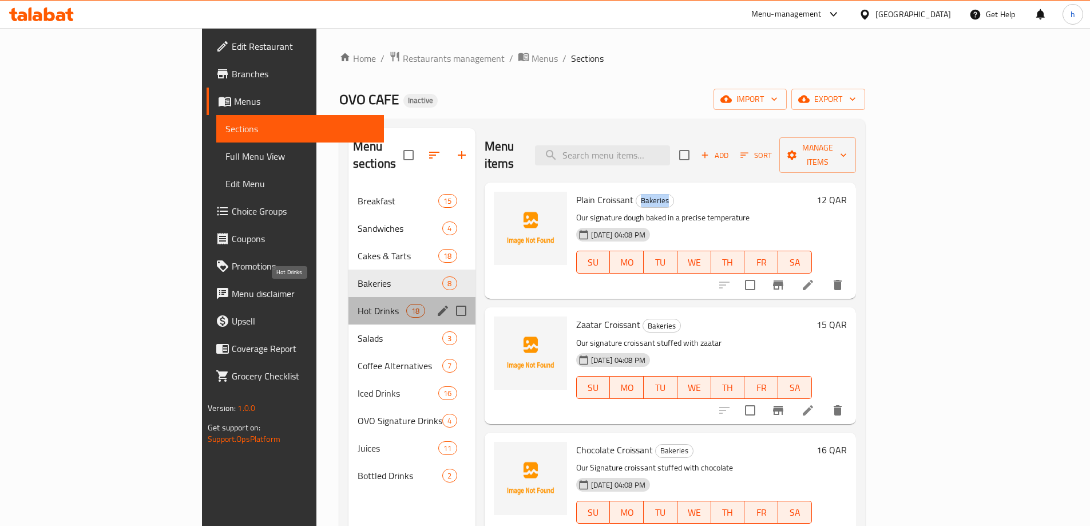
drag, startPoint x: 246, startPoint y: 294, endPoint x: 302, endPoint y: 291, distance: 55.6
click at [358, 304] on span "Hot Drinks" at bounding box center [382, 311] width 49 height 14
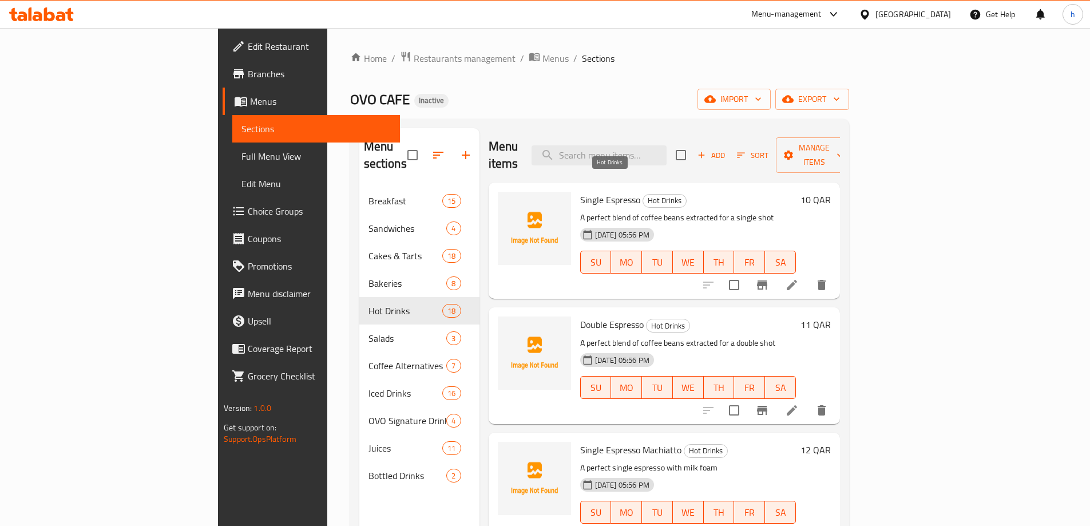
click at [643, 194] on span "Hot Drinks" at bounding box center [664, 200] width 43 height 13
copy span "Hot Drinks"
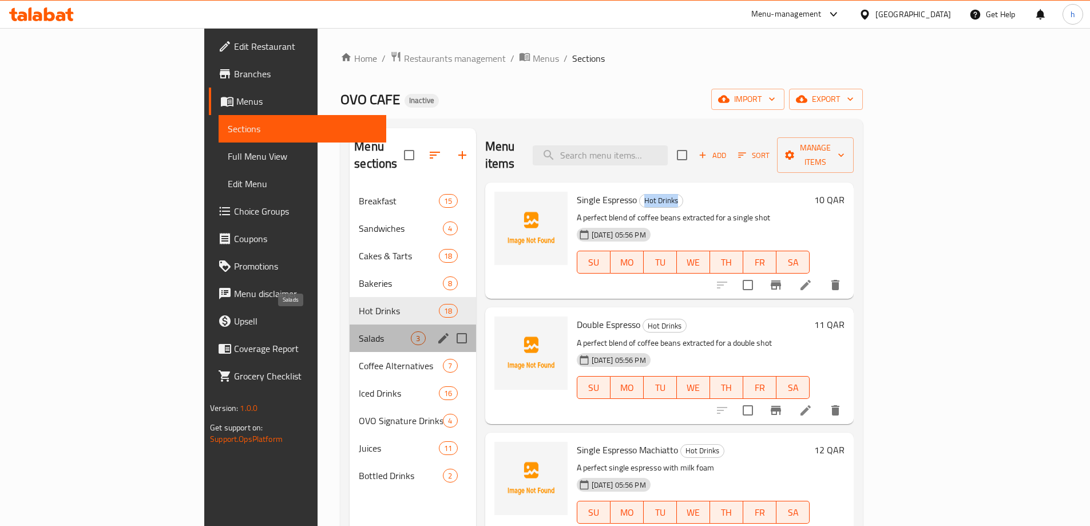
click at [359, 331] on span "Salads" at bounding box center [385, 338] width 52 height 14
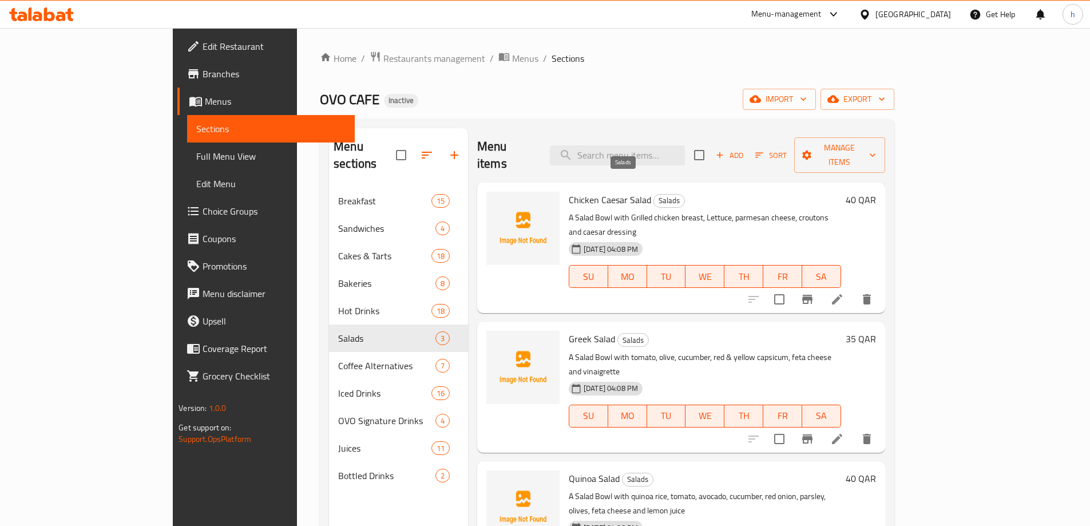
click at [654, 194] on span "Salads" at bounding box center [669, 200] width 30 height 13
copy span "Salads"
click at [49, 15] on icon at bounding box center [41, 14] width 65 height 14
